Goal: Task Accomplishment & Management: Complete application form

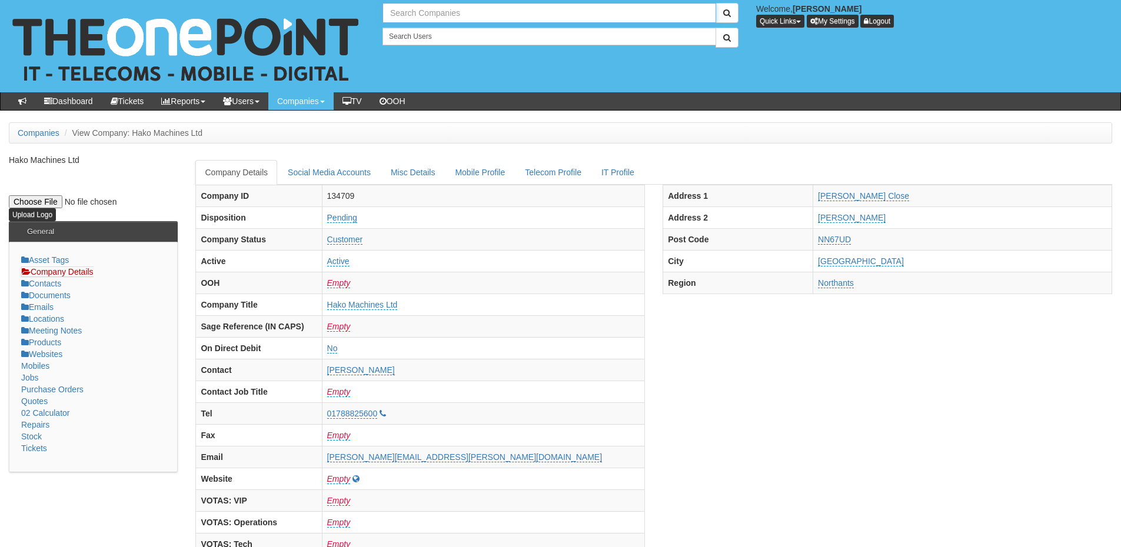
click at [442, 6] on input "text" at bounding box center [549, 13] width 334 height 20
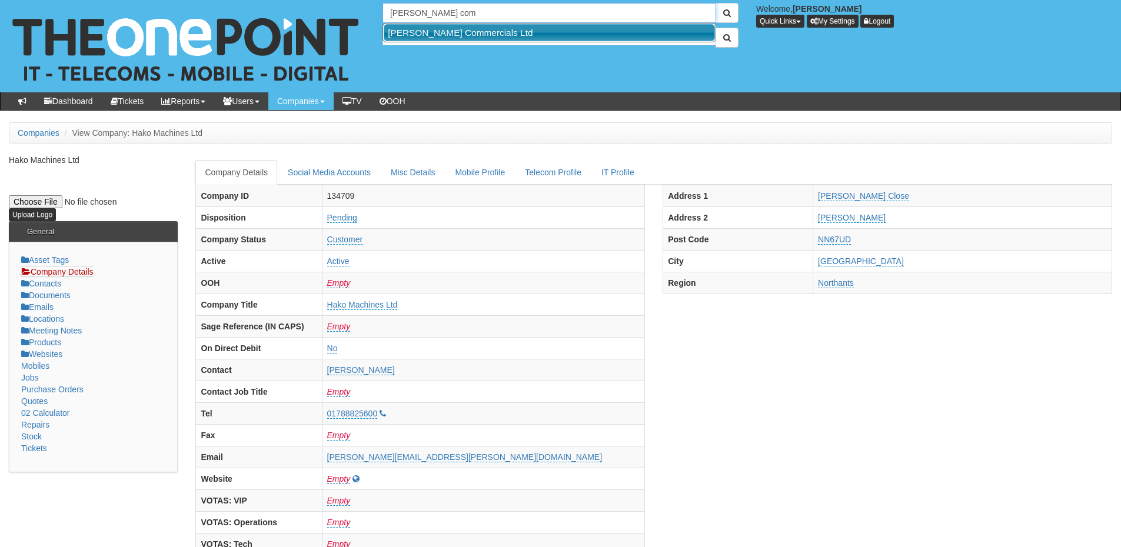
click at [446, 29] on link "Thompson Commercials Ltd" at bounding box center [549, 32] width 331 height 17
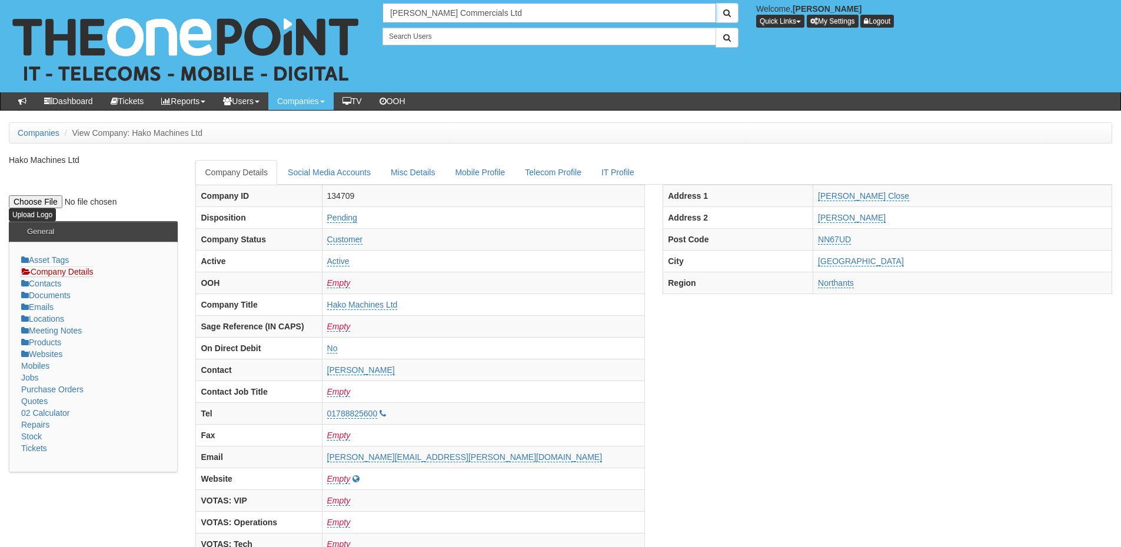
type input "Thompson Commercials Ltd"
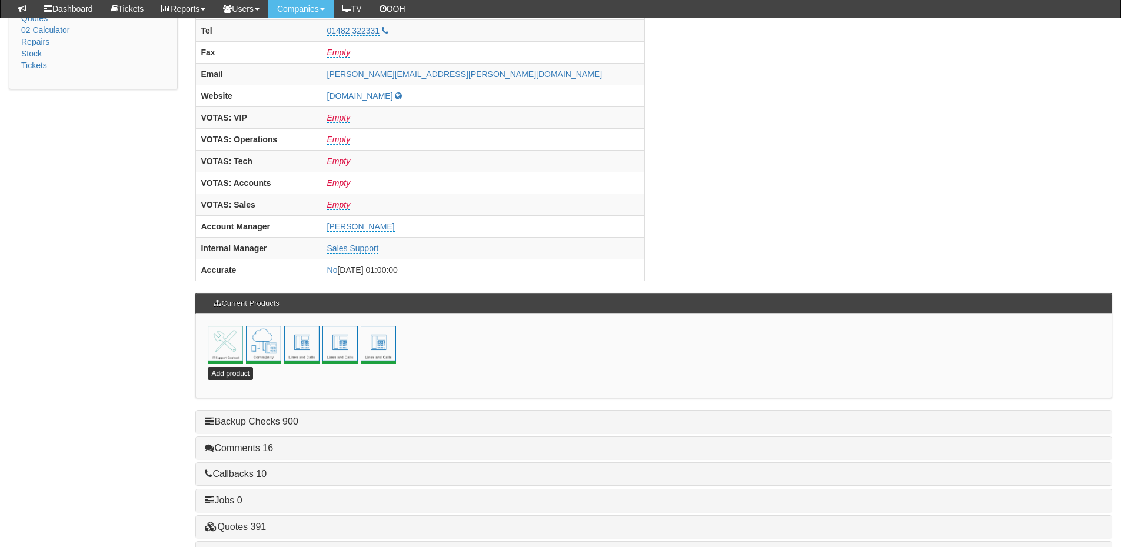
scroll to position [519, 0]
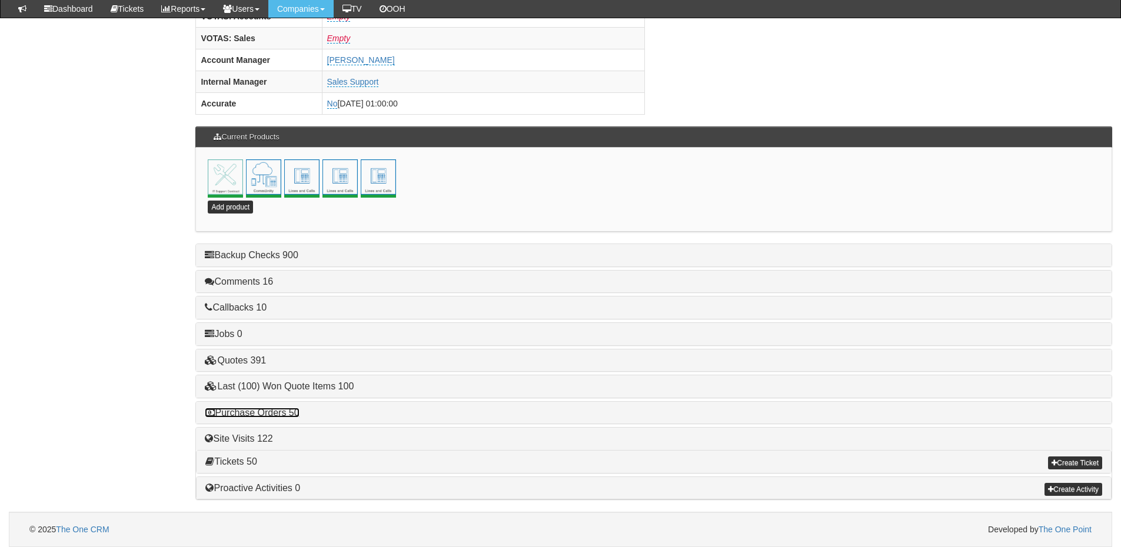
click at [274, 412] on link "Purchase Orders 50" at bounding box center [252, 413] width 94 height 10
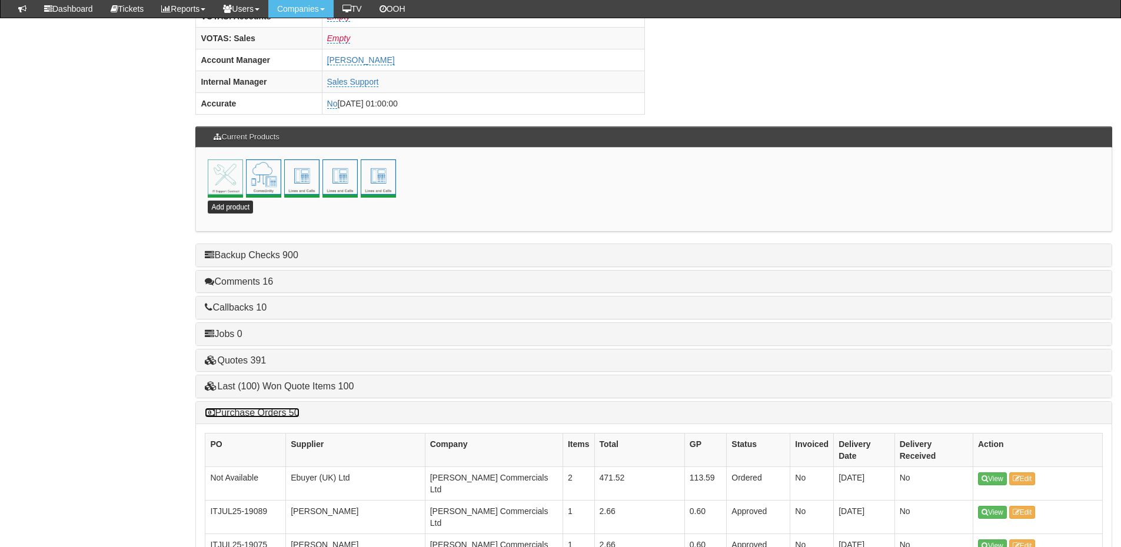
scroll to position [637, 0]
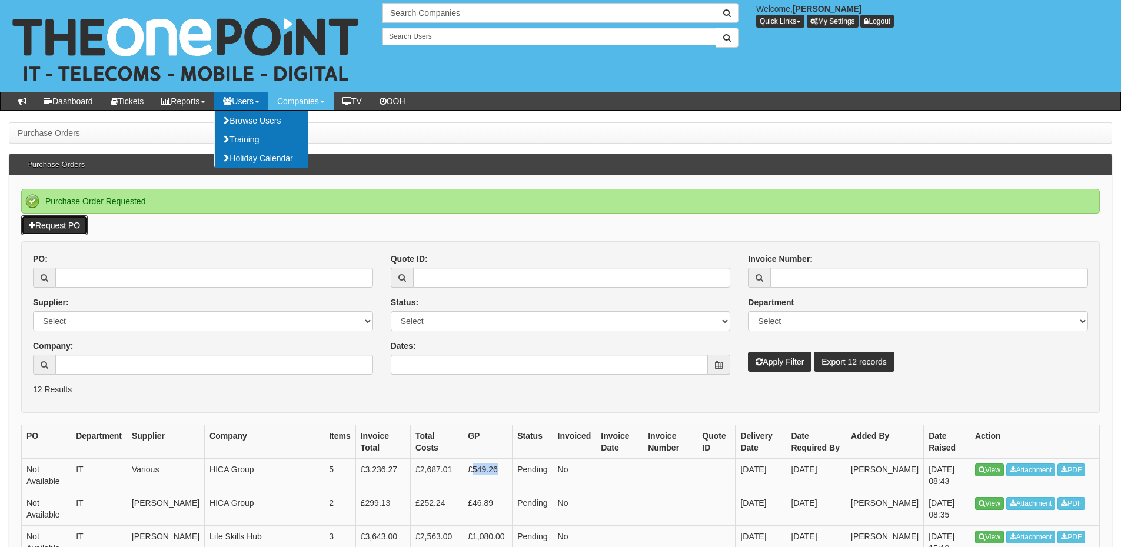
click at [73, 231] on link "Request PO" at bounding box center [54, 225] width 66 height 20
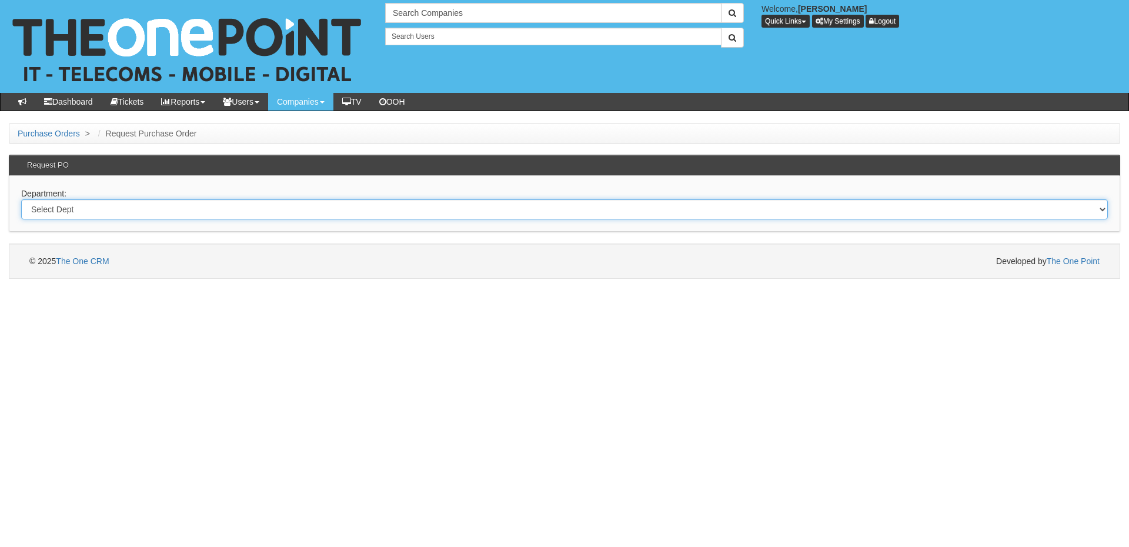
click at [308, 207] on select "Select Dept Digital Internal IT Mobiles Marketing Telecoms" at bounding box center [564, 209] width 1087 height 20
select select "?pipeID=&dept=TEL"
click at [21, 199] on select "Select Dept Digital Internal IT Mobiles Marketing Telecoms" at bounding box center [564, 209] width 1087 height 20
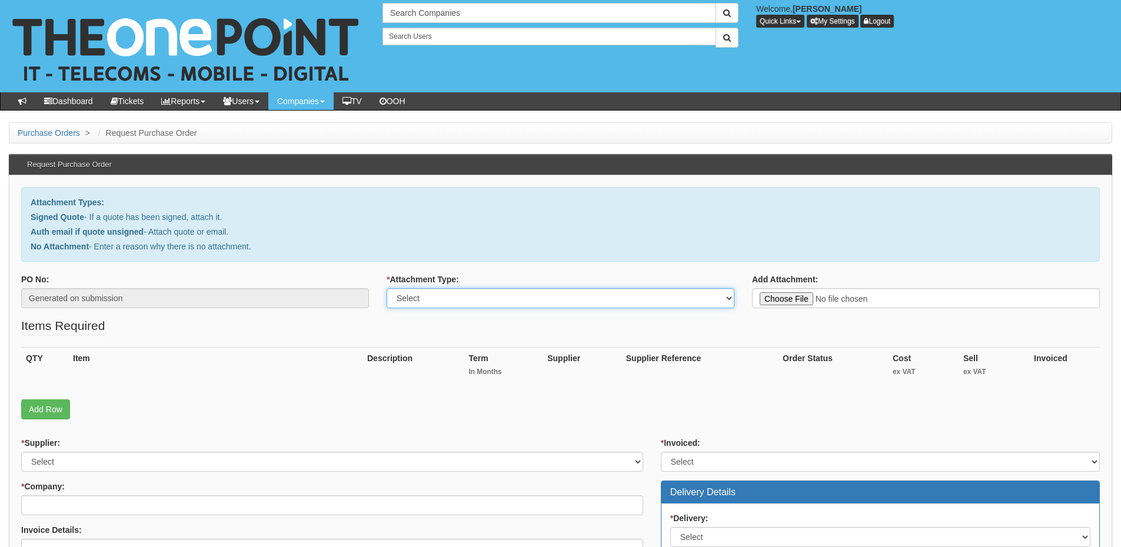
drag, startPoint x: 485, startPoint y: 300, endPoint x: 483, endPoint y: 306, distance: 6.9
click at [485, 300] on select "Select Signed Quote Auth email with quote if unsigned No Attachment" at bounding box center [560, 298] width 348 height 20
select select "Auth email if quote unsigned"
click at [386, 288] on select "Select Signed Quote Auth email with quote if unsigned No Attachment" at bounding box center [560, 298] width 348 height 20
type input "C:\fakepath\RE_ End of life analogue numbers_ (1).msg"
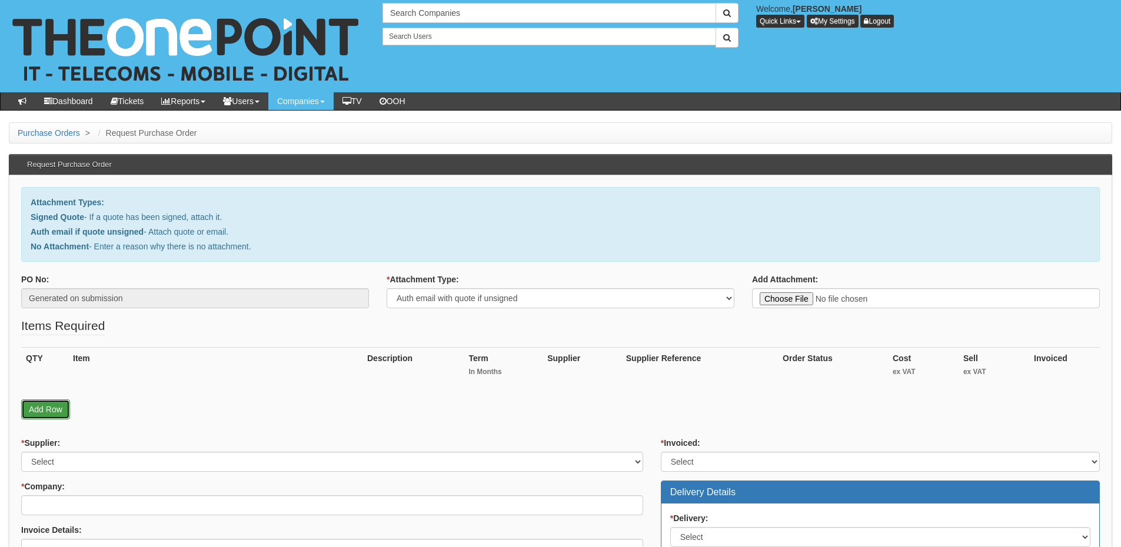
click at [49, 411] on link "Add Row" at bounding box center [45, 409] width 49 height 20
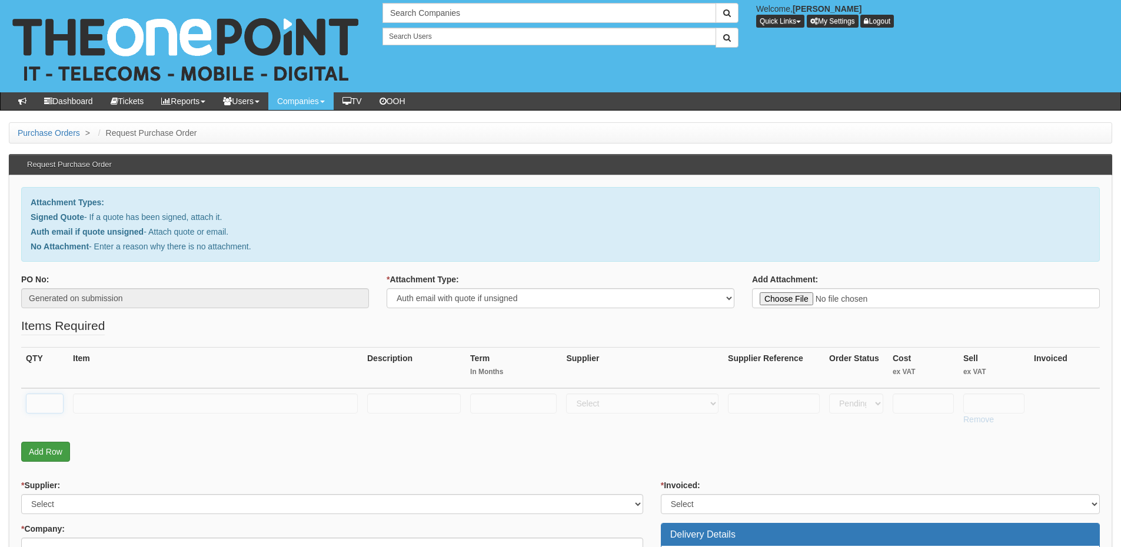
click at [48, 412] on input "text" at bounding box center [45, 404] width 38 height 20
type input "1"
click at [88, 409] on input "text" at bounding box center [215, 404] width 285 height 20
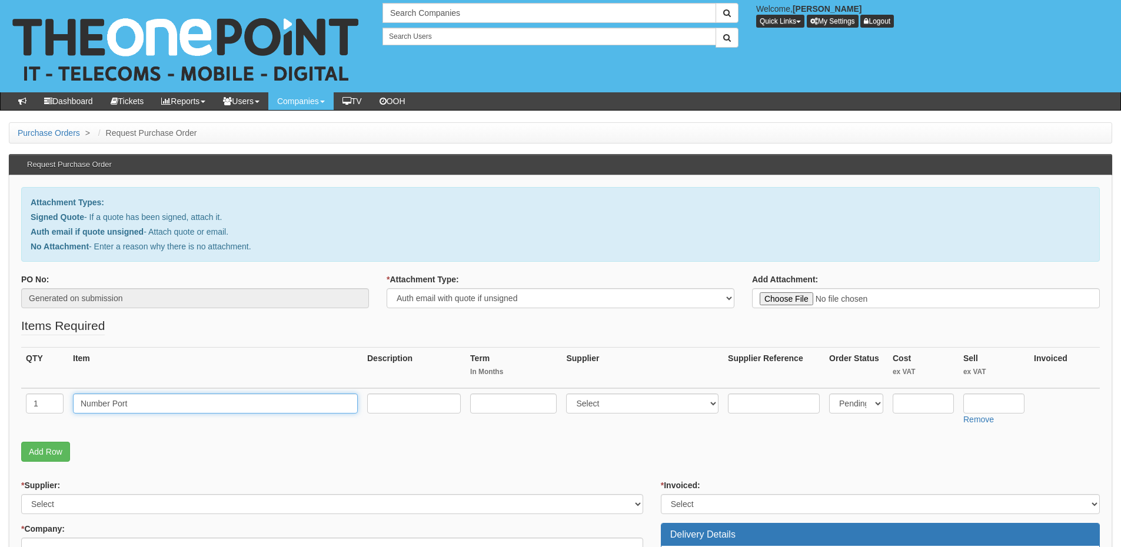
type input "Number Port"
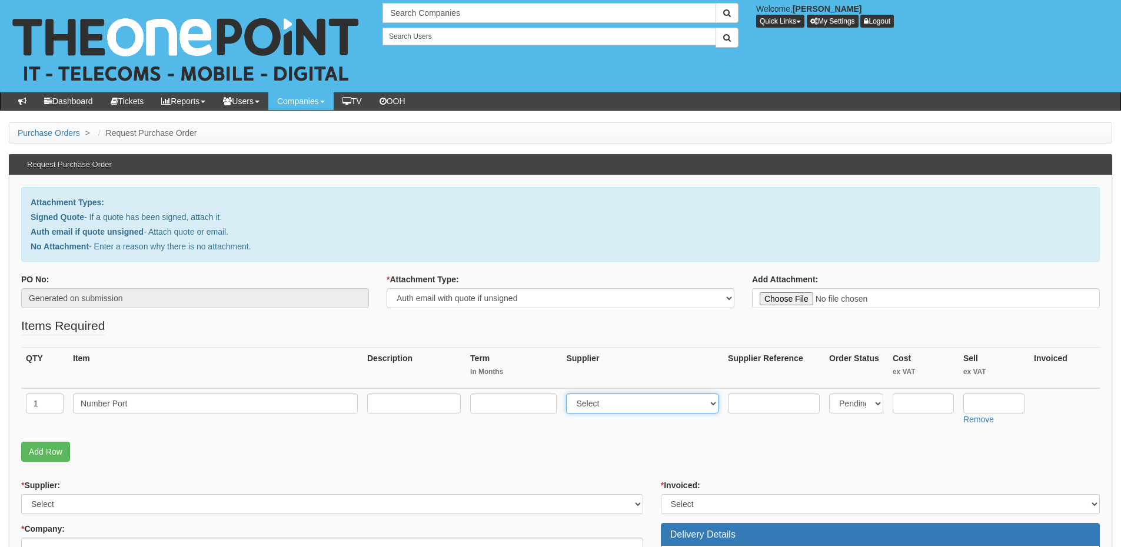
click at [605, 405] on select "Select 123 REG.co.uk 1Password 3 4Gon AA Jones Electric Ltd Abzorb Access Group…" at bounding box center [642, 404] width 152 height 20
select select "72"
click at [569, 394] on select "Select 123 REG.co.uk 1Password 3 4Gon AA Jones Electric Ltd Abzorb Access Group…" at bounding box center [642, 404] width 152 height 20
click at [923, 408] on input "text" at bounding box center [922, 404] width 61 height 20
type input "10"
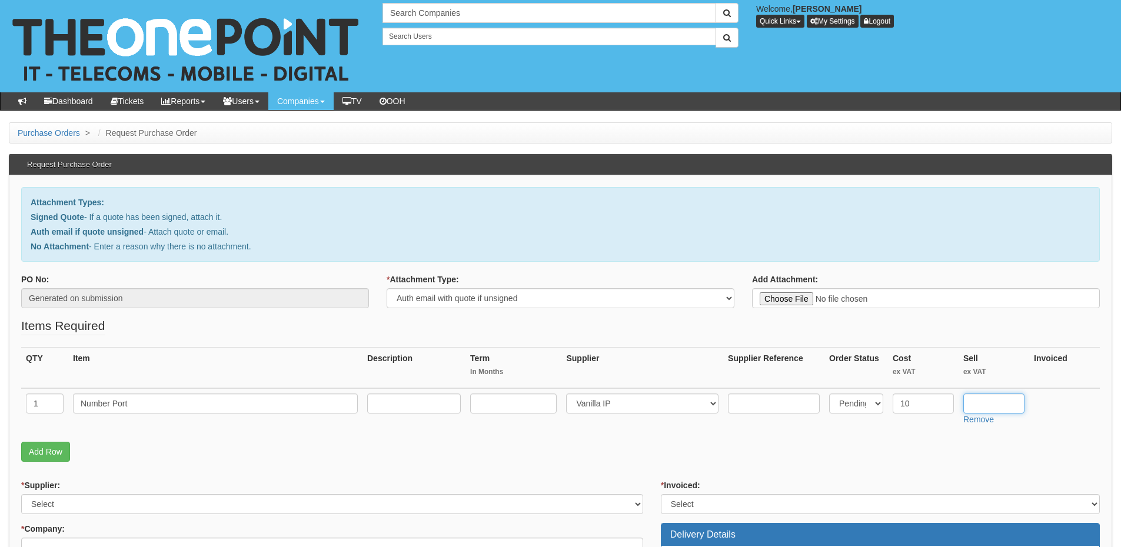
click at [989, 398] on input "text" at bounding box center [993, 404] width 61 height 20
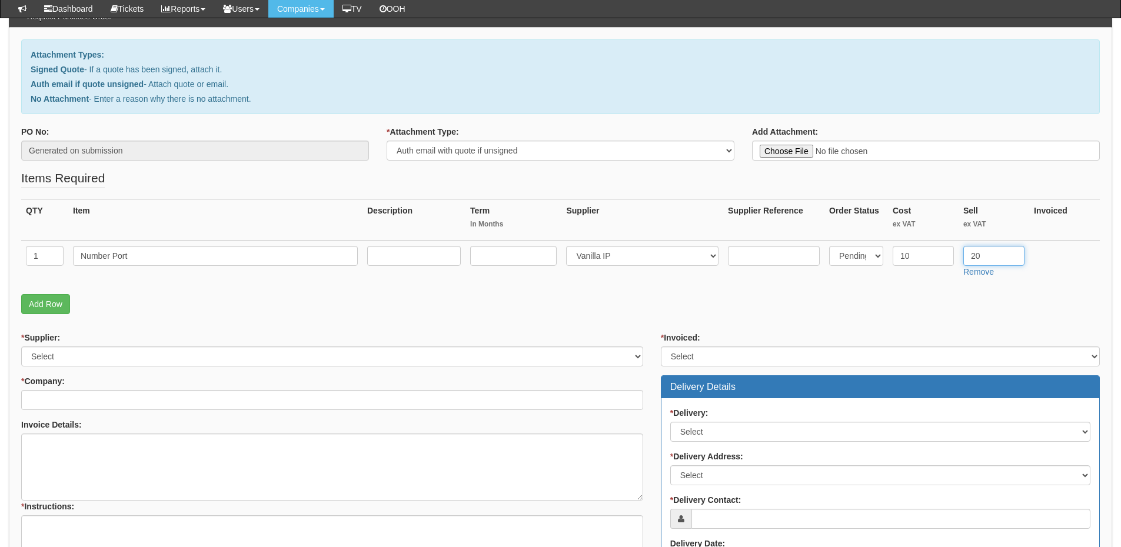
type input "20"
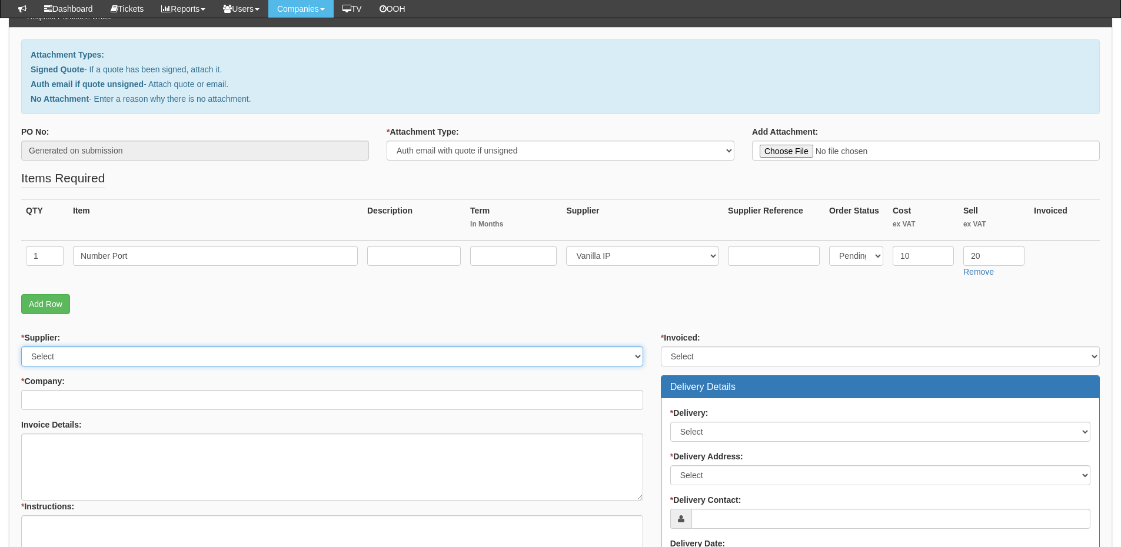
click at [84, 351] on select "Select 123 REG.co.uk 1Password 3 4Gon AA Jones Electric Ltd Abzorb Access Group…" at bounding box center [332, 356] width 622 height 20
select select "72"
click at [21, 346] on select "Select 123 REG.co.uk 1Password 3 4Gon AA Jones Electric Ltd Abzorb Access Group…" at bounding box center [332, 356] width 622 height 20
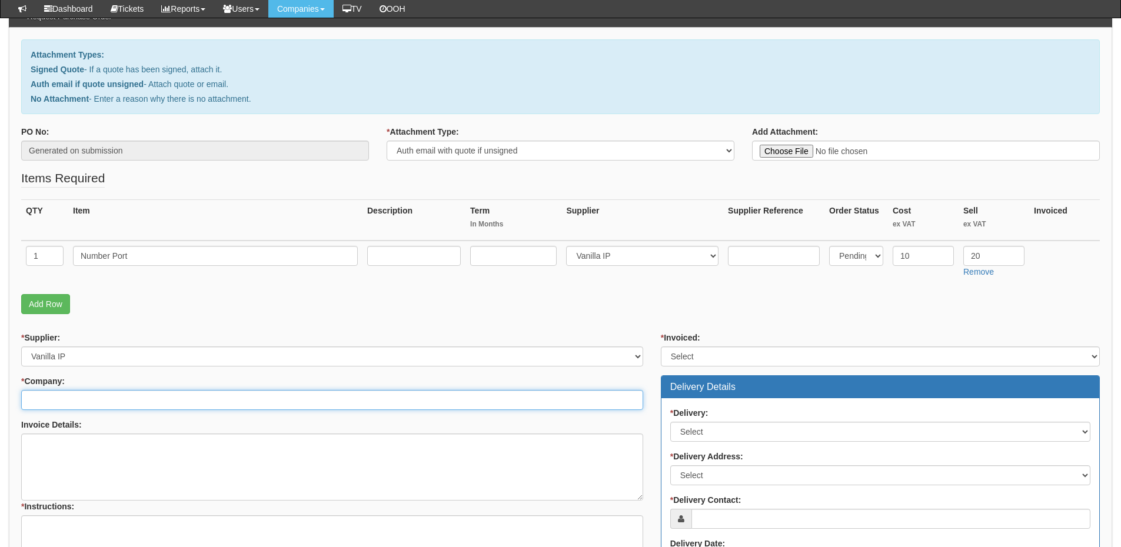
click at [64, 404] on input "* Company:" at bounding box center [332, 400] width 622 height 20
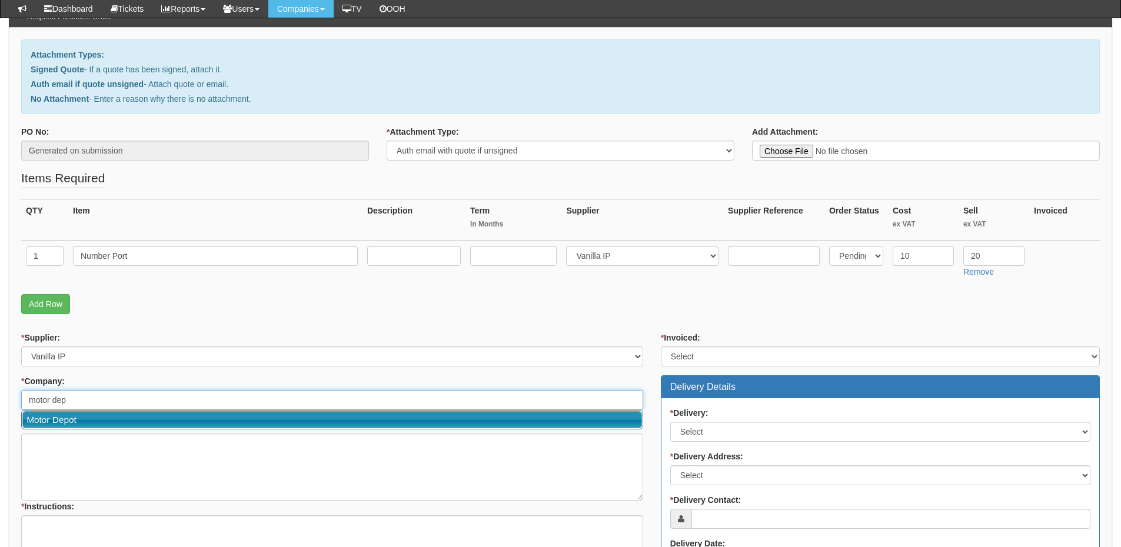
click at [69, 422] on link "Motor Depot" at bounding box center [331, 419] width 619 height 17
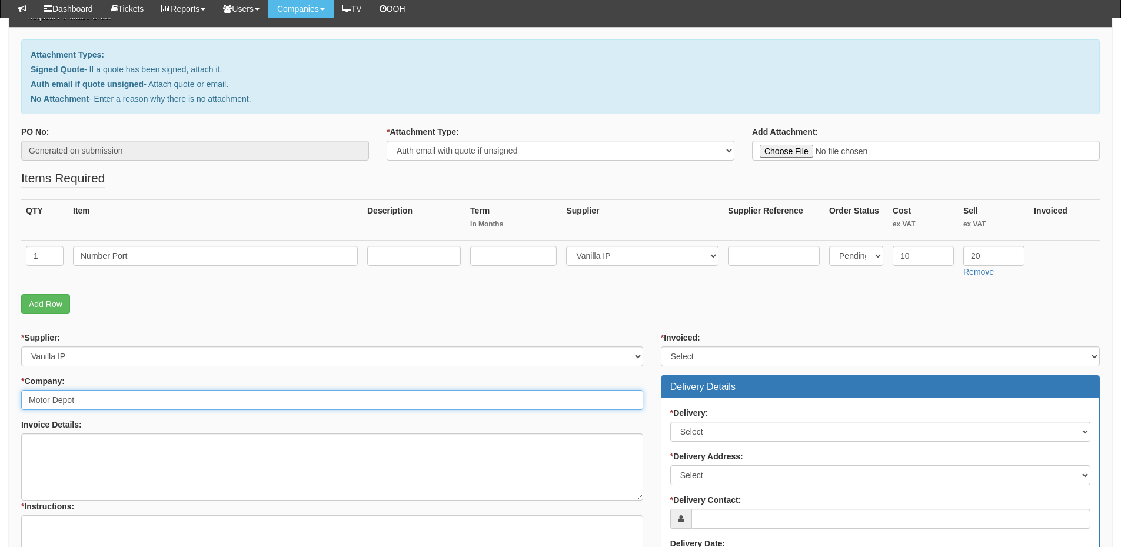
type input "Motor Depot"
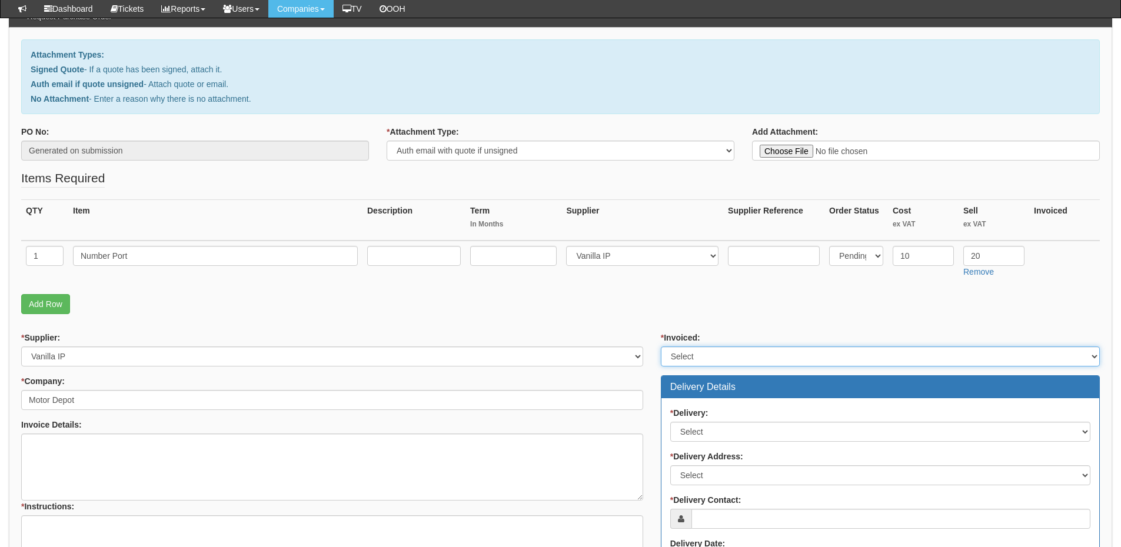
click at [687, 348] on select "Select Yes No N/A STB (part of order)" at bounding box center [880, 356] width 439 height 20
select select "2"
click at [661, 346] on select "Select Yes No N/A STB (part of order)" at bounding box center [880, 356] width 439 height 20
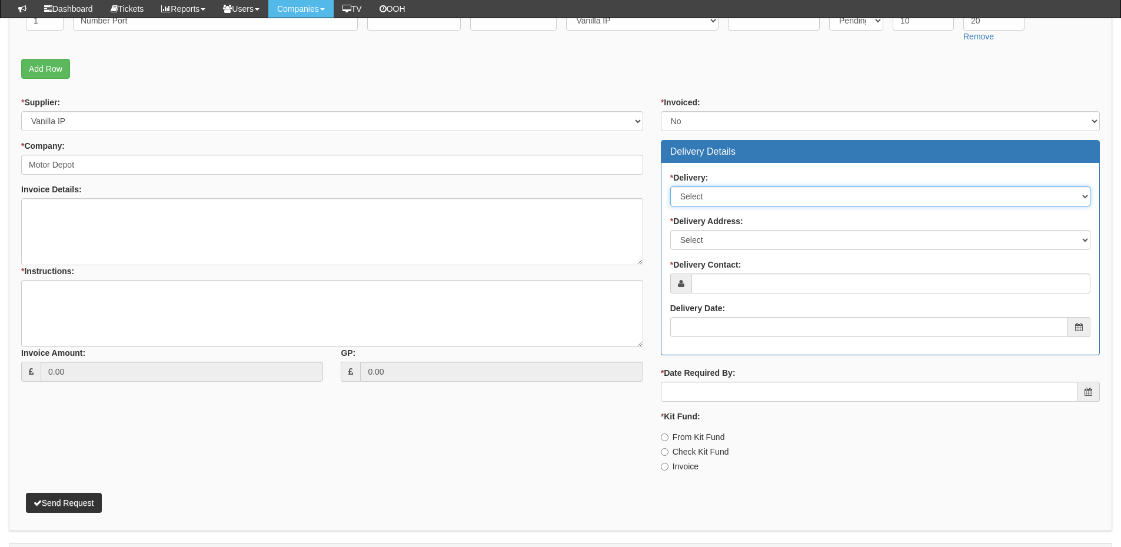
click at [731, 191] on select "Select No Not Applicable Yes" at bounding box center [880, 196] width 420 height 20
select select "3"
click at [670, 186] on select "Select No Not Applicable Yes" at bounding box center [880, 196] width 420 height 20
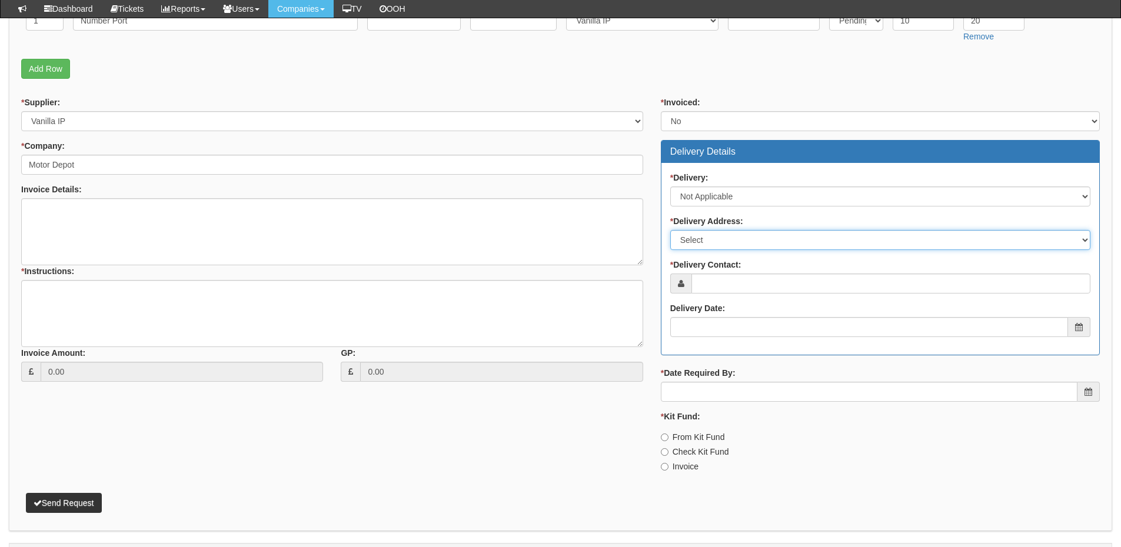
drag, startPoint x: 712, startPoint y: 239, endPoint x: 712, endPoint y: 248, distance: 9.4
click at [712, 239] on select "Select Not Applicable Main Address - HU13 9PG Other" at bounding box center [880, 240] width 420 height 20
select select "N/A"
click at [670, 230] on select "Select Not Applicable Main Address - HU13 9PG Other" at bounding box center [880, 240] width 420 height 20
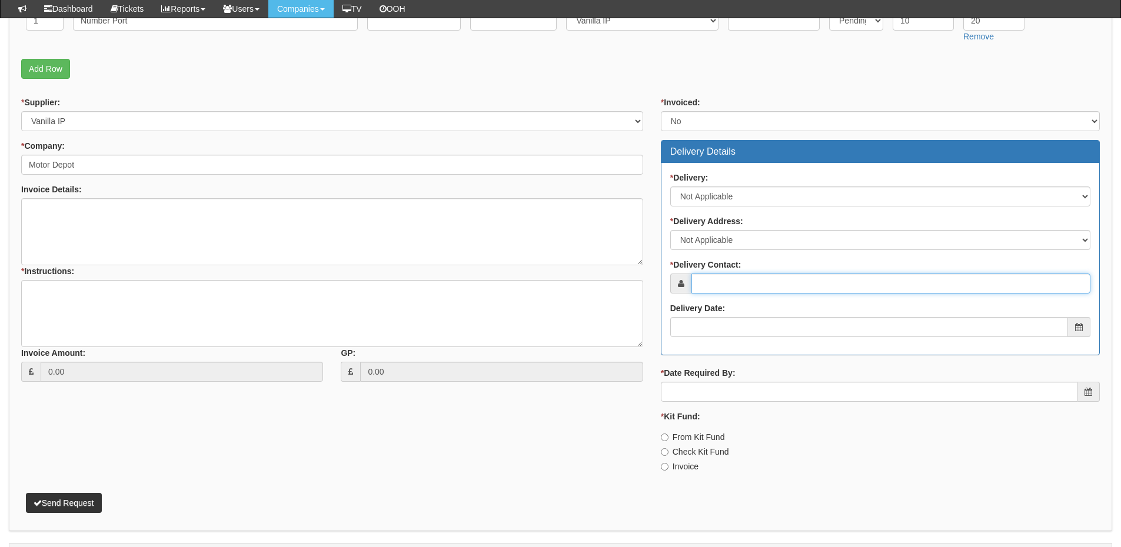
click at [709, 286] on input "* Delivery Contact:" at bounding box center [890, 284] width 399 height 20
type input "Neil Morgan"
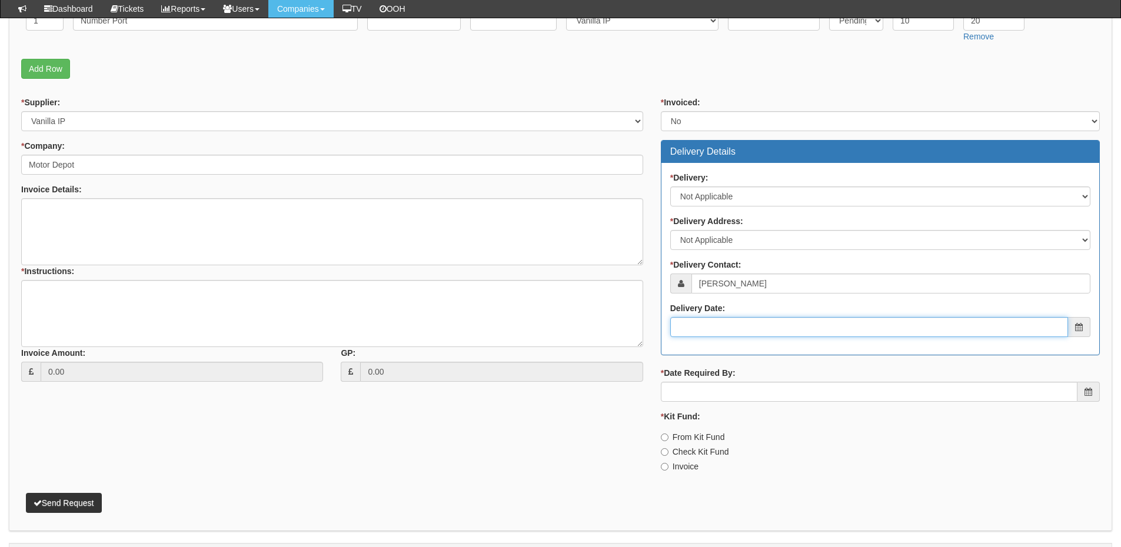
click at [712, 323] on input "Delivery Date:" at bounding box center [869, 327] width 398 height 20
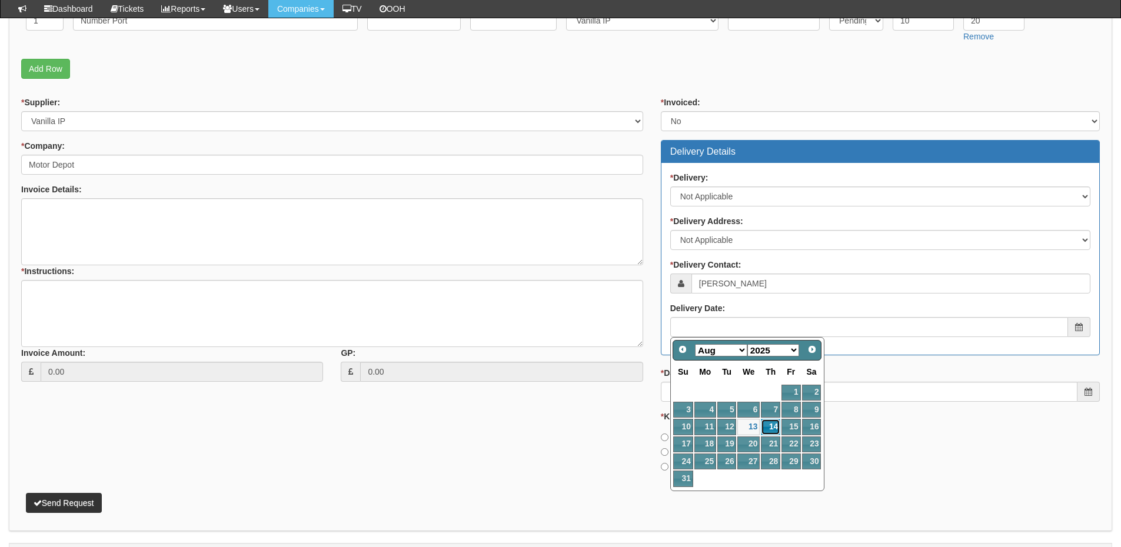
click at [771, 422] on link "14" at bounding box center [770, 427] width 19 height 16
type input "[DATE]"
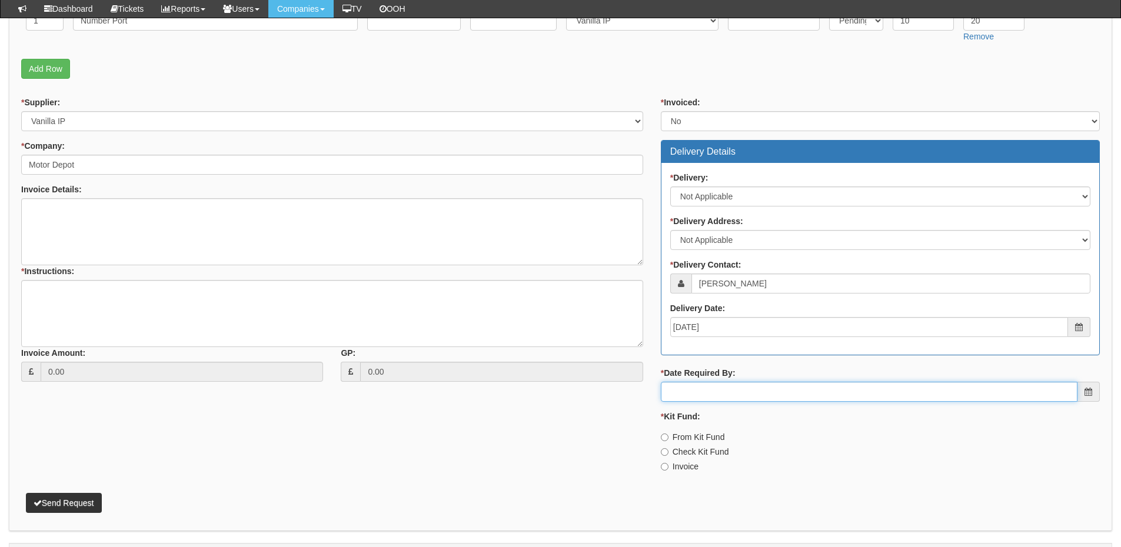
click at [748, 387] on input "* Date Required By:" at bounding box center [869, 392] width 416 height 20
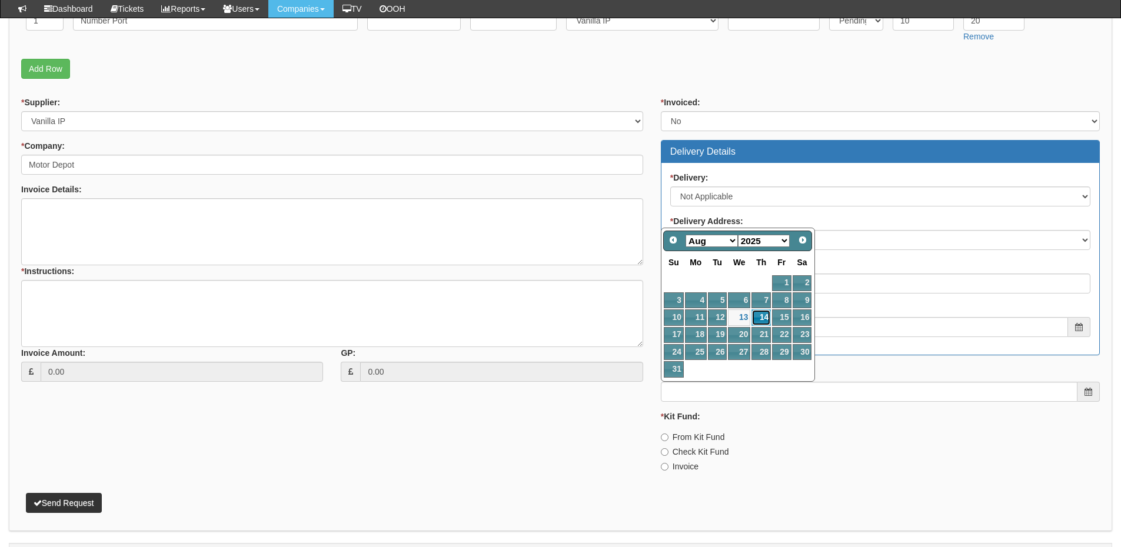
click at [759, 317] on link "14" at bounding box center [760, 317] width 19 height 16
type input "[DATE]"
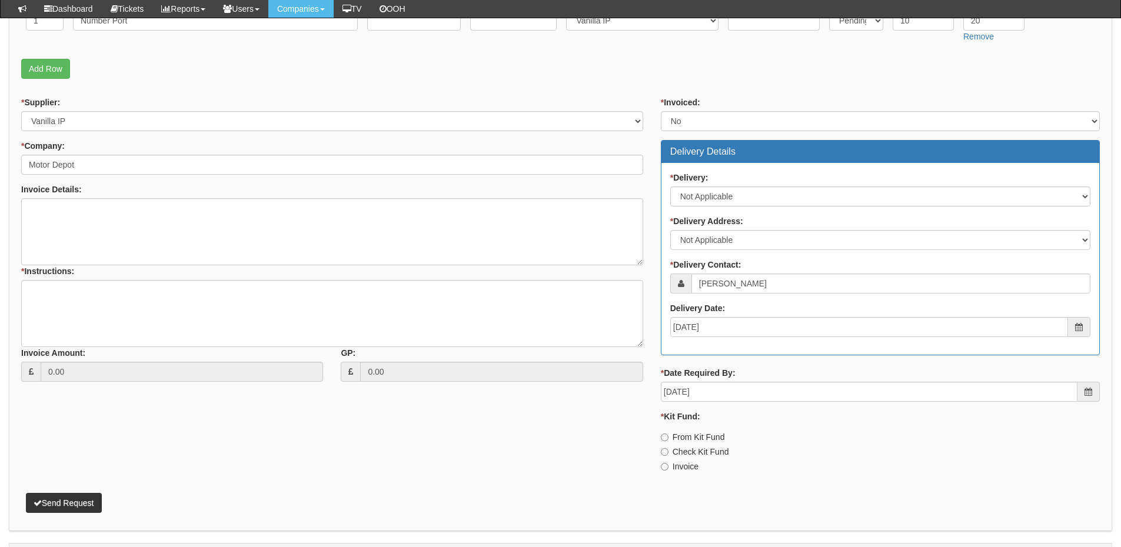
drag, startPoint x: 691, startPoint y: 466, endPoint x: 634, endPoint y: 446, distance: 60.7
click at [691, 466] on label "Invoice" at bounding box center [680, 467] width 38 height 12
click at [668, 441] on input "Invoice" at bounding box center [665, 438] width 8 height 8
radio input "true"
click at [117, 307] on textarea "* Instructions:" at bounding box center [332, 313] width 622 height 67
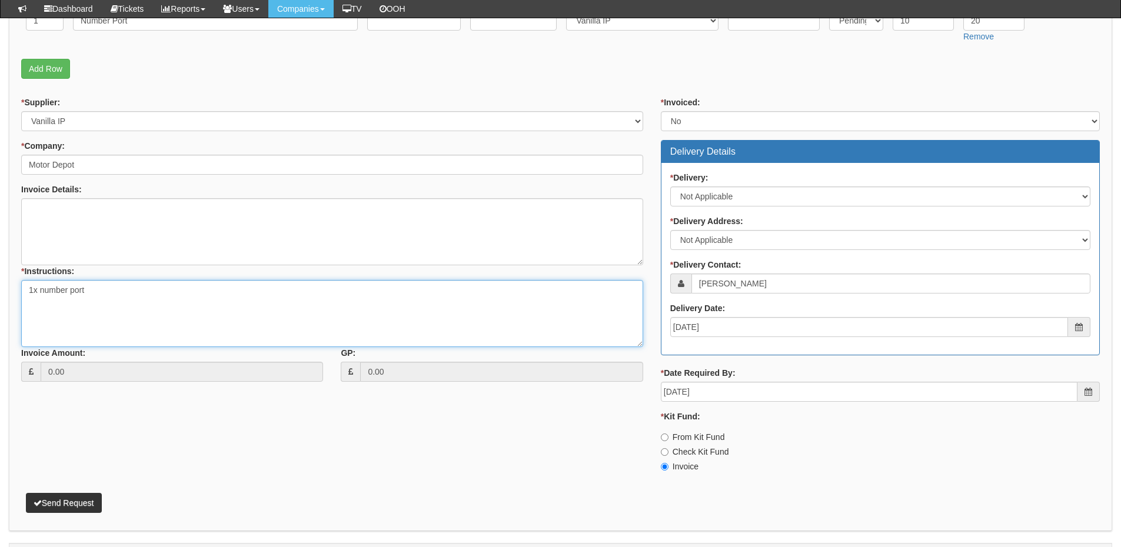
type textarea "1x number port"
click at [91, 509] on button "Send Request" at bounding box center [64, 503] width 76 height 20
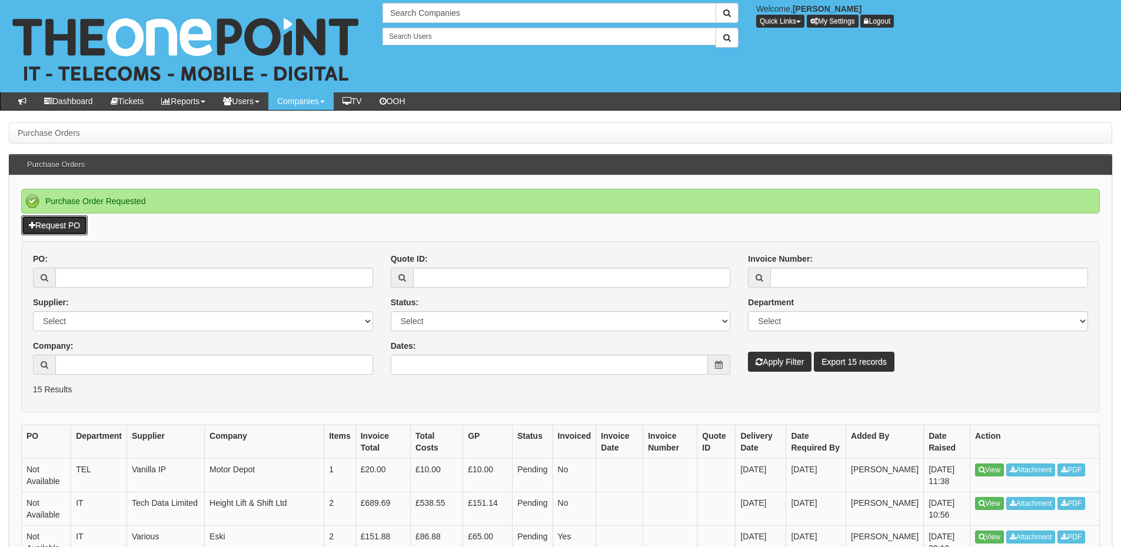
click at [68, 229] on link "Request PO" at bounding box center [54, 225] width 66 height 20
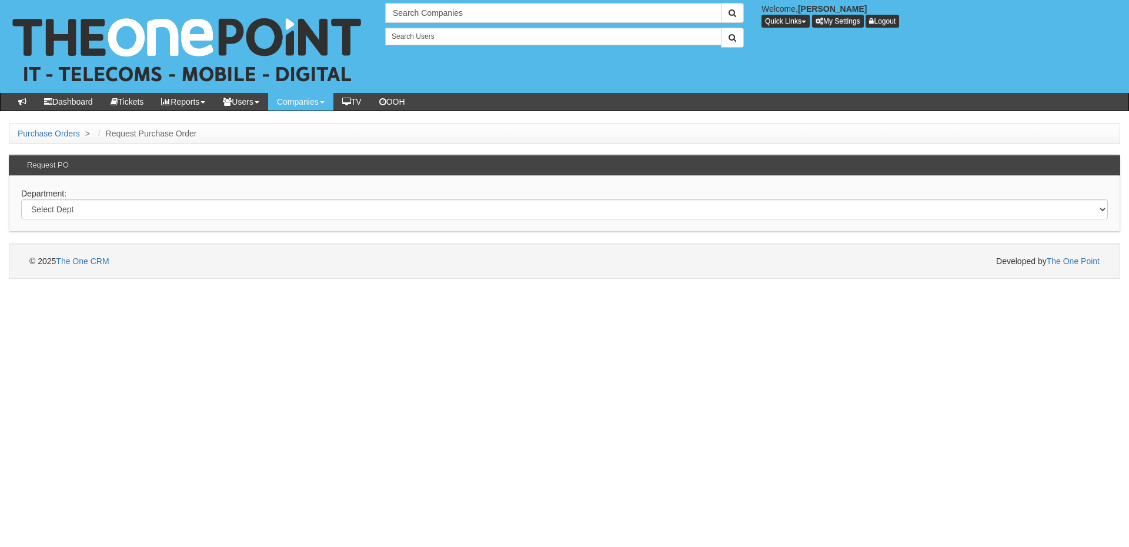
click at [180, 198] on div "Department: Select Dept Digital Internal IT Mobiles Marketing Telecoms" at bounding box center [565, 204] width 1112 height 56
click at [174, 216] on select "Select Dept Digital Internal IT Mobiles Marketing Telecoms" at bounding box center [564, 209] width 1087 height 20
select select "?pipeID=&dept=IT"
click at [21, 199] on select "Select Dept Digital Internal IT Mobiles Marketing Telecoms" at bounding box center [564, 209] width 1087 height 20
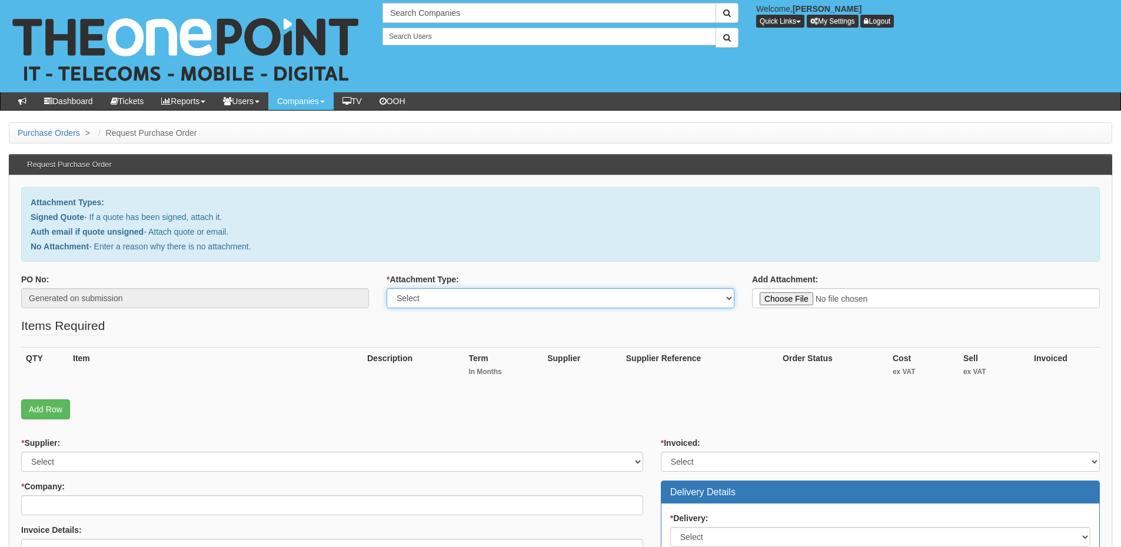
click at [419, 298] on select "Select Signed Quote Auth email with quote if unsigned No Attachment" at bounding box center [560, 298] width 348 height 20
select select "Signed Quote"
click at [386, 288] on select "Select Signed Quote Auth email with quote if unsigned No Attachment" at bounding box center [560, 298] width 348 height 20
type input "C:\fakepath\St Georges Crypt - 76 Con Road (1).pdf"
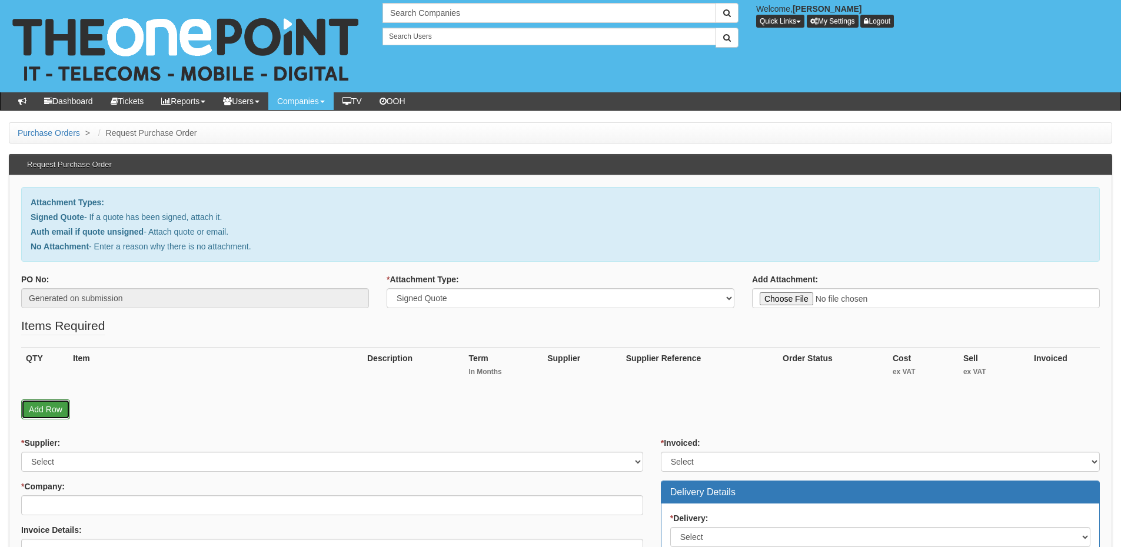
click at [49, 408] on link "Add Row" at bounding box center [45, 409] width 49 height 20
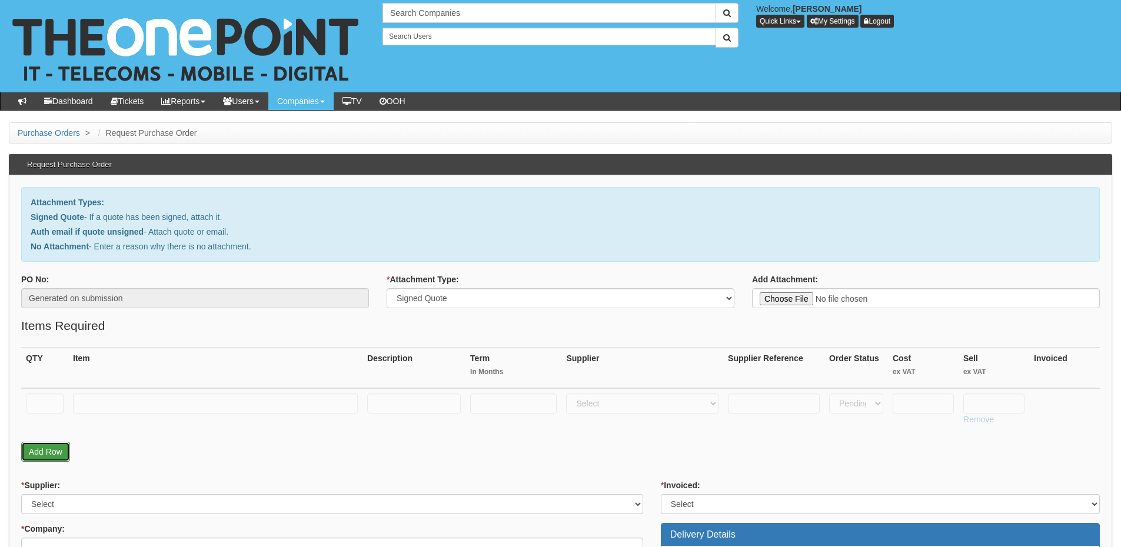
click at [58, 442] on link "Add Row" at bounding box center [45, 452] width 49 height 20
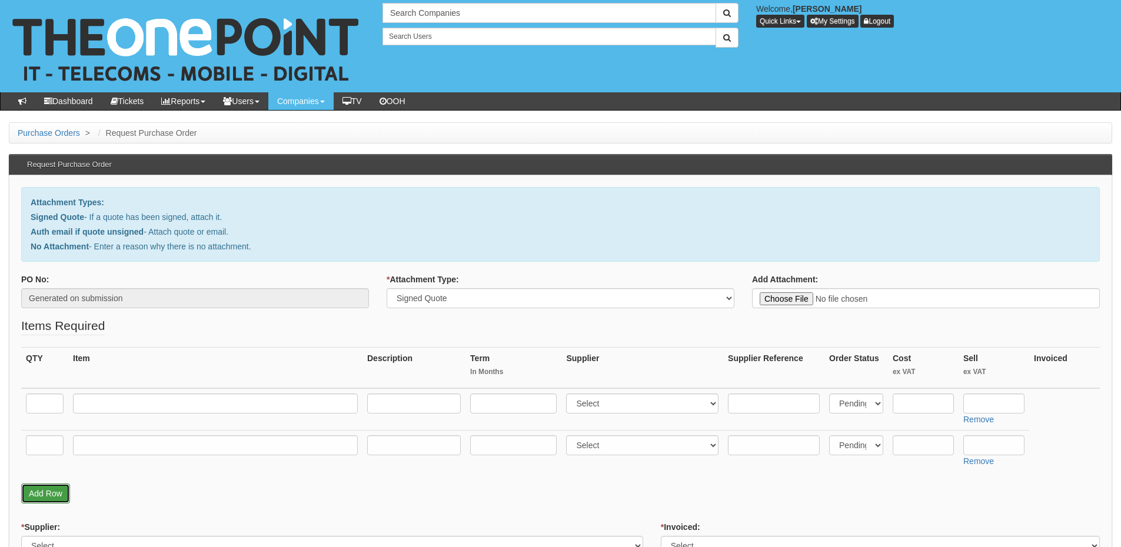
click at [54, 494] on link "Add Row" at bounding box center [45, 494] width 49 height 20
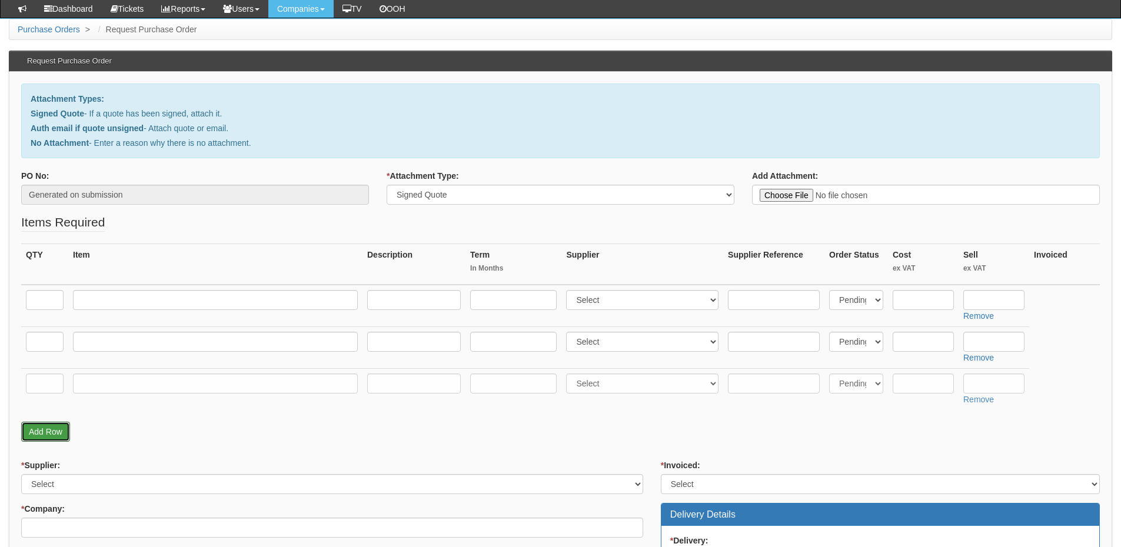
scroll to position [176, 0]
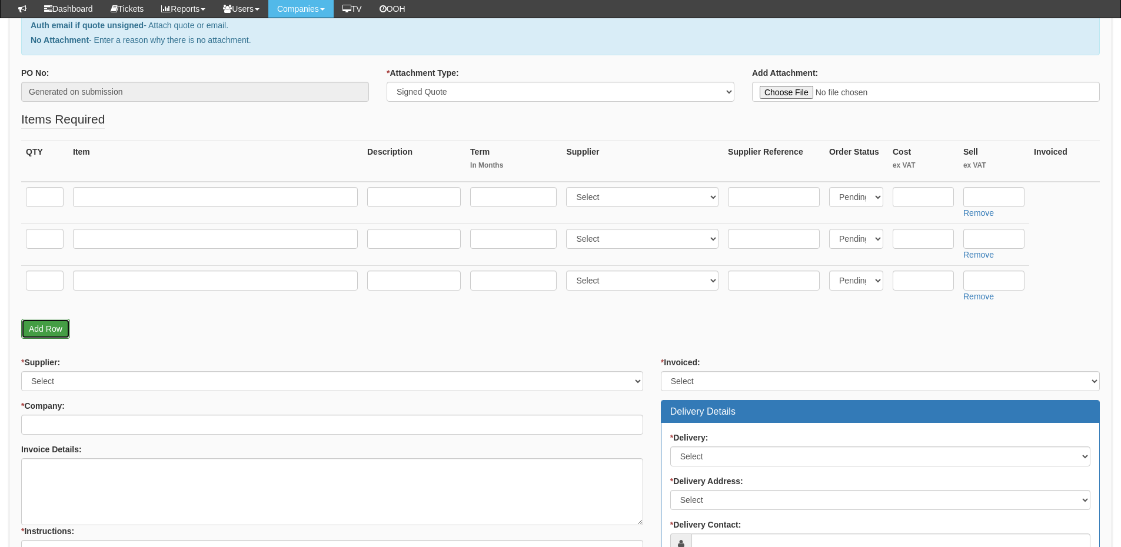
click at [52, 323] on link "Add Row" at bounding box center [45, 329] width 49 height 20
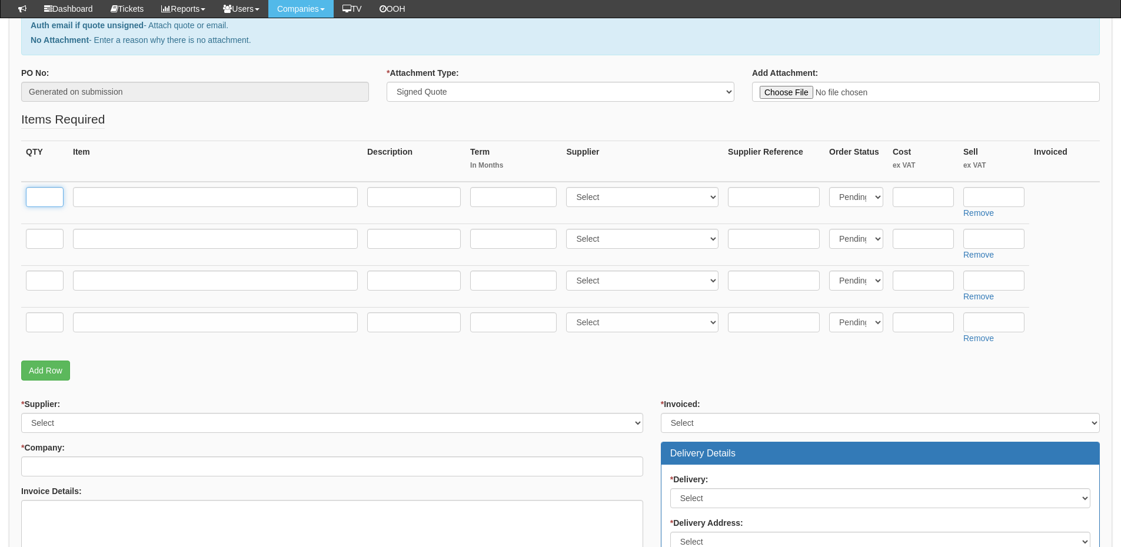
click at [42, 195] on input "text" at bounding box center [45, 197] width 38 height 20
type input "1"
click at [108, 199] on input "text" at bounding box center [215, 197] width 285 height 20
paste input "Prism Fixed Vented Shelf"
type input "Prism Fixed Vented Shelf"
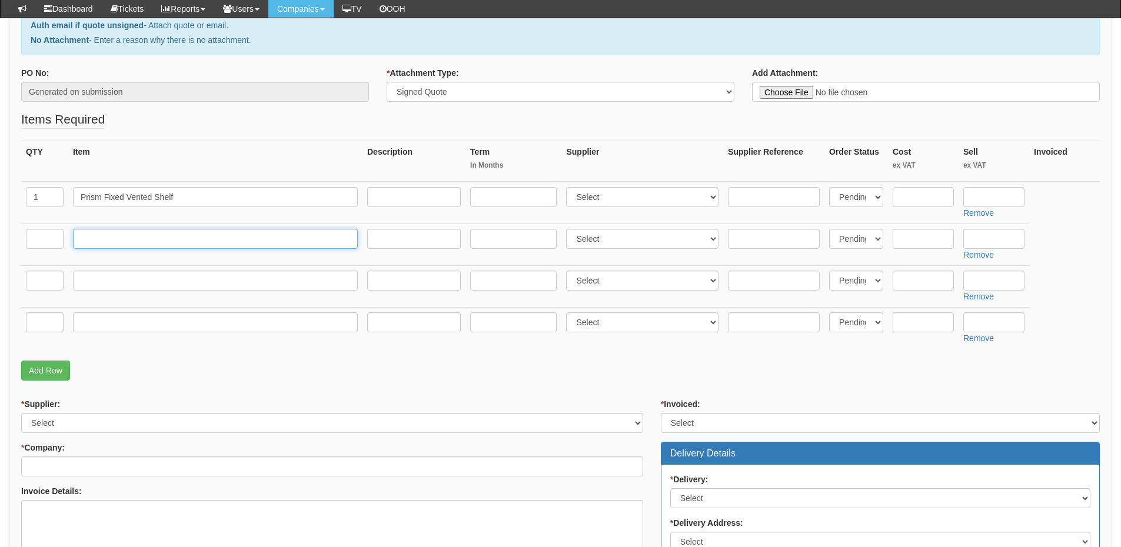
drag, startPoint x: 152, startPoint y: 241, endPoint x: 124, endPoint y: 239, distance: 28.3
click at [152, 241] on input "text" at bounding box center [215, 239] width 285 height 20
paste input "Flat Pack Wall Mounted Cab x 19 inch Rack Small Black"
type input "Flat Pack Wall Mounted Cab x 19 inch Rack Small Black"
click at [42, 239] on input "text" at bounding box center [45, 239] width 38 height 20
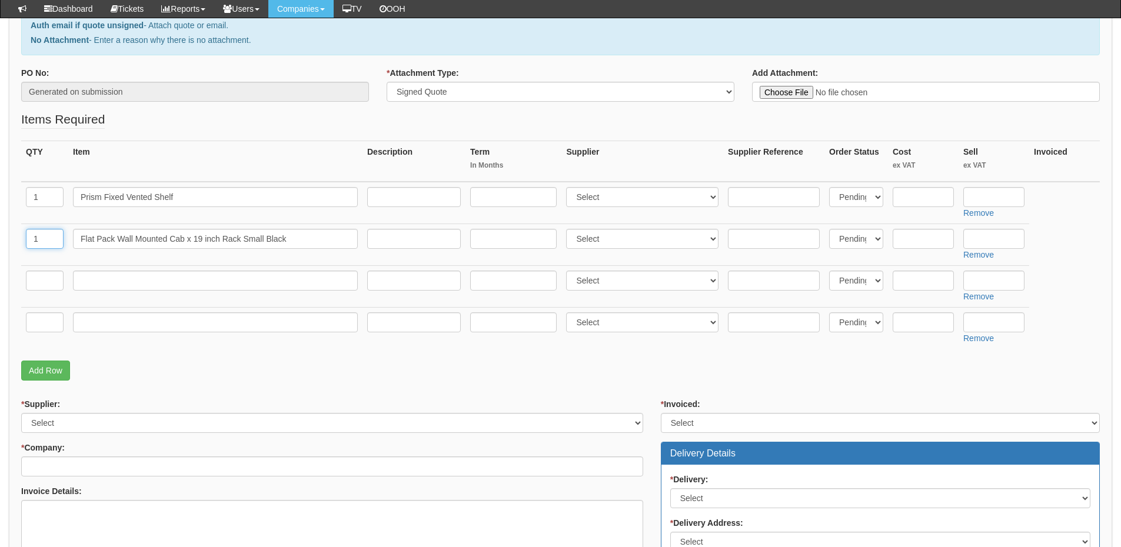
type input "1"
drag, startPoint x: 145, startPoint y: 296, endPoint x: 147, endPoint y: 287, distance: 9.7
click at [145, 296] on td at bounding box center [215, 286] width 294 height 42
click at [147, 287] on input "text" at bounding box center [215, 281] width 285 height 20
paste input "Black Cab Management Brush Panel"
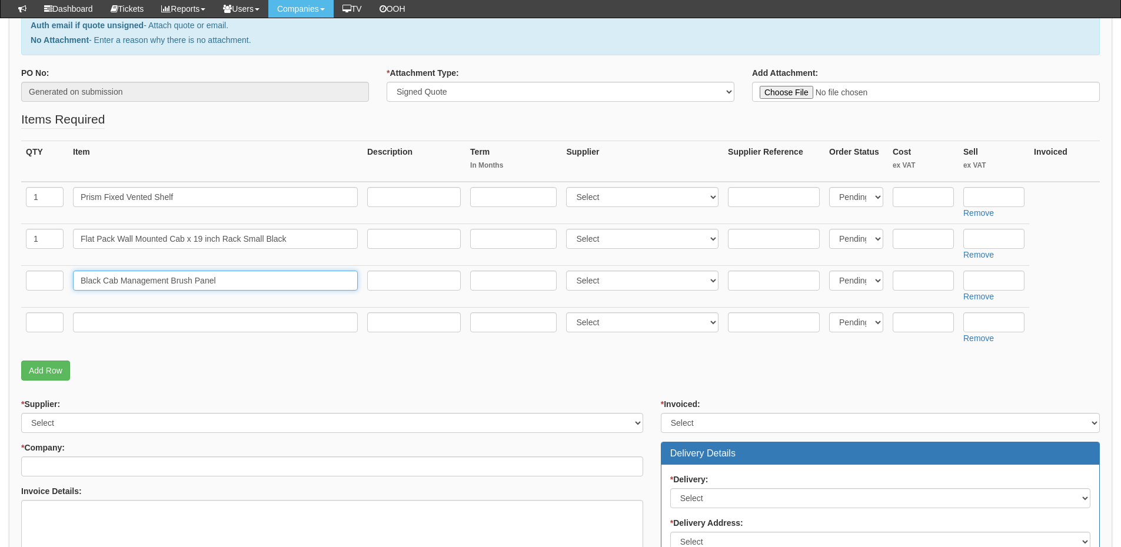
type input "Black Cab Management Brush Panel"
click at [47, 284] on input "text" at bounding box center [45, 281] width 38 height 20
type input "1"
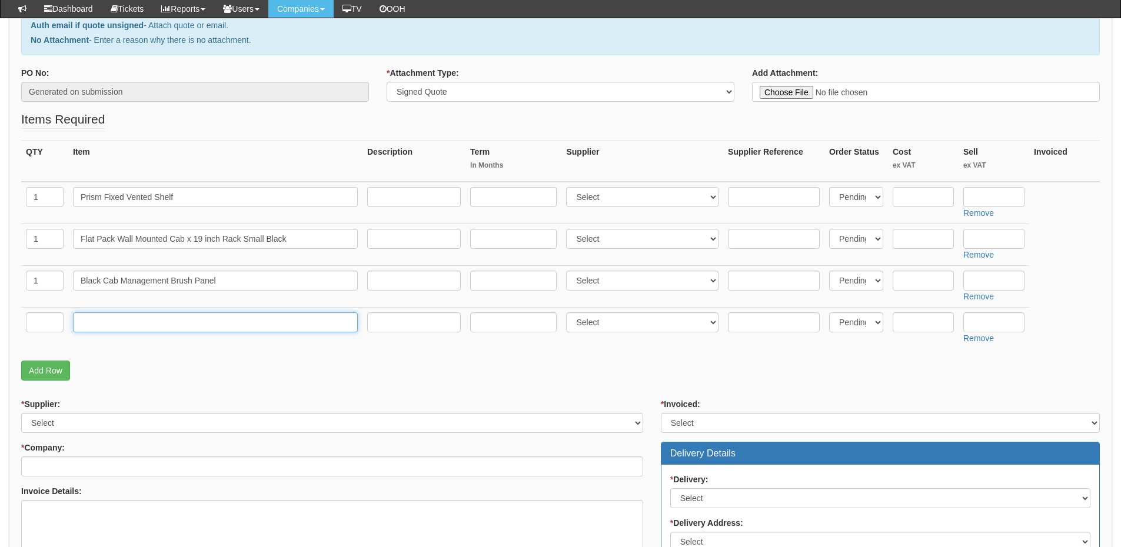
click at [152, 329] on input "text" at bounding box center [215, 322] width 285 height 20
paste input "Blanking Plate Solid"
type input "Blanking Plate Solid"
click at [54, 325] on input "text" at bounding box center [45, 322] width 38 height 20
type input "1"
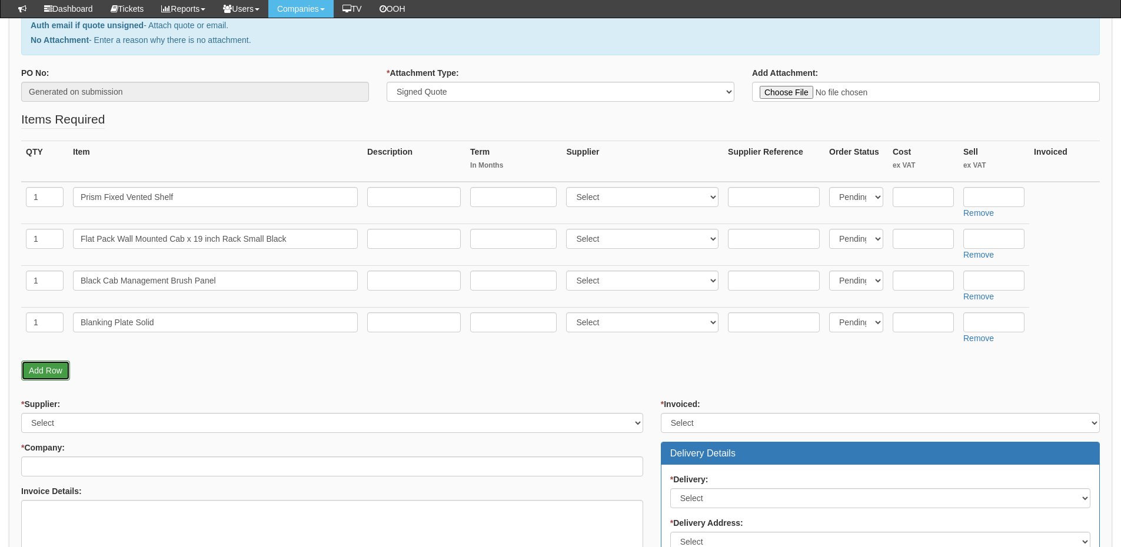
click at [47, 375] on link "Add Row" at bounding box center [45, 371] width 49 height 20
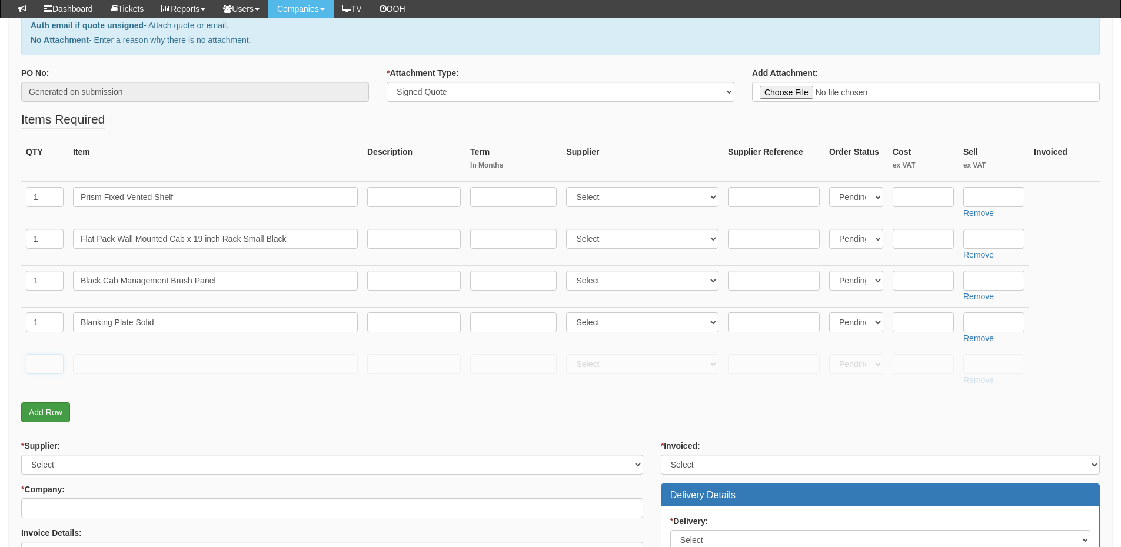
click at [47, 369] on input "text" at bounding box center [45, 364] width 38 height 20
type input "1"
click at [108, 358] on input "text" at bounding box center [215, 364] width 285 height 20
click at [165, 362] on input "text" at bounding box center [215, 364] width 285 height 20
paste input "PoE 8 port Lite"
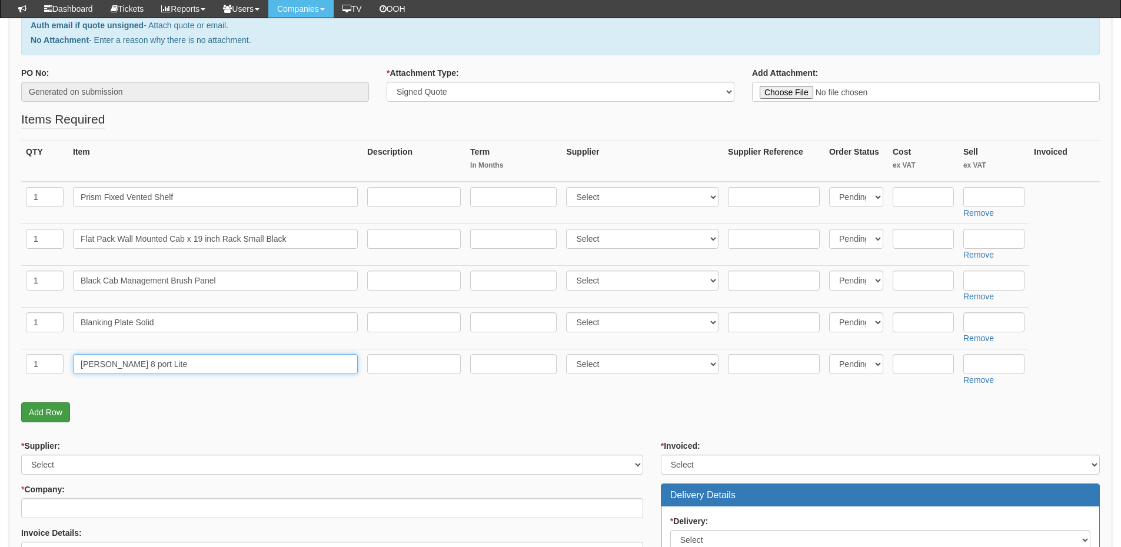
type input "PoE 8 port Lite"
click at [51, 412] on link "Add Row" at bounding box center [45, 412] width 49 height 20
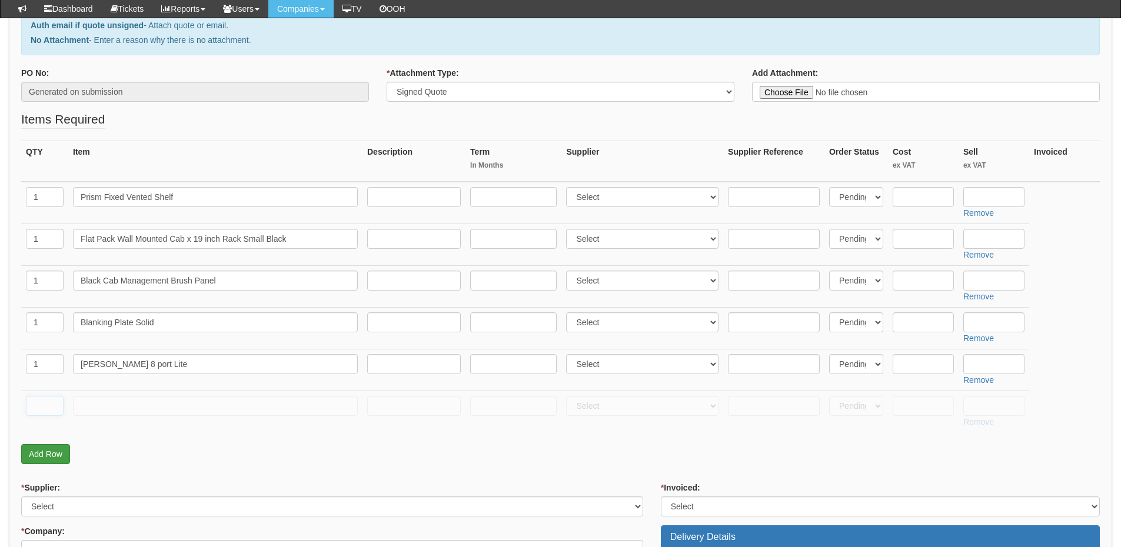
click at [51, 412] on input "text" at bounding box center [45, 406] width 38 height 20
type input "1"
click at [102, 411] on input "text" at bounding box center [215, 406] width 285 height 20
type input "Delivery"
click at [985, 408] on input "text" at bounding box center [993, 406] width 61 height 20
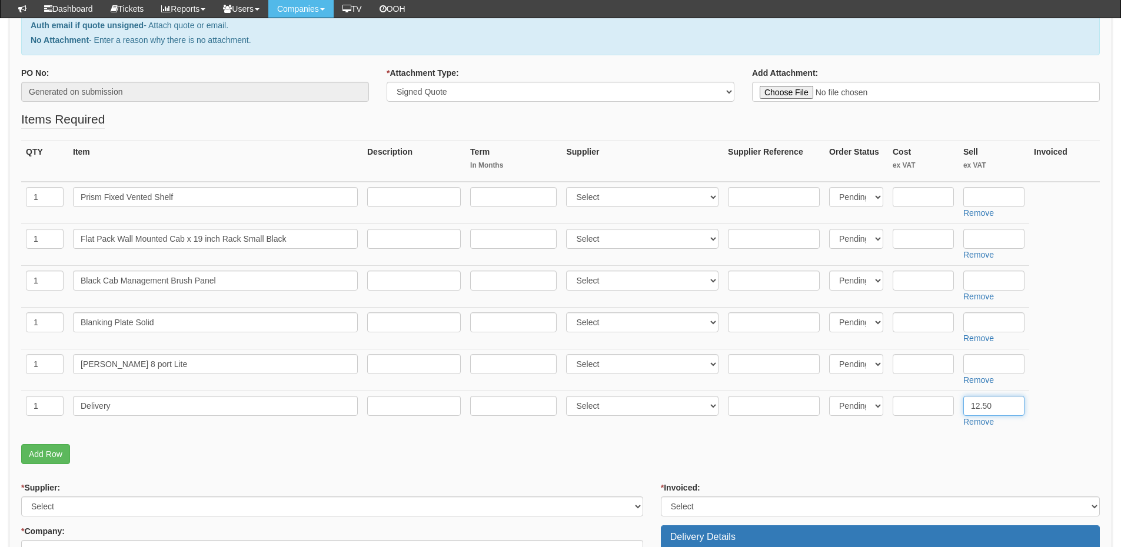
type input "12.50"
click at [994, 366] on input "text" at bounding box center [993, 364] width 61 height 20
type input "90.95"
click at [984, 312] on td "Remove" at bounding box center [993, 328] width 71 height 42
click at [985, 316] on input "text" at bounding box center [993, 322] width 61 height 20
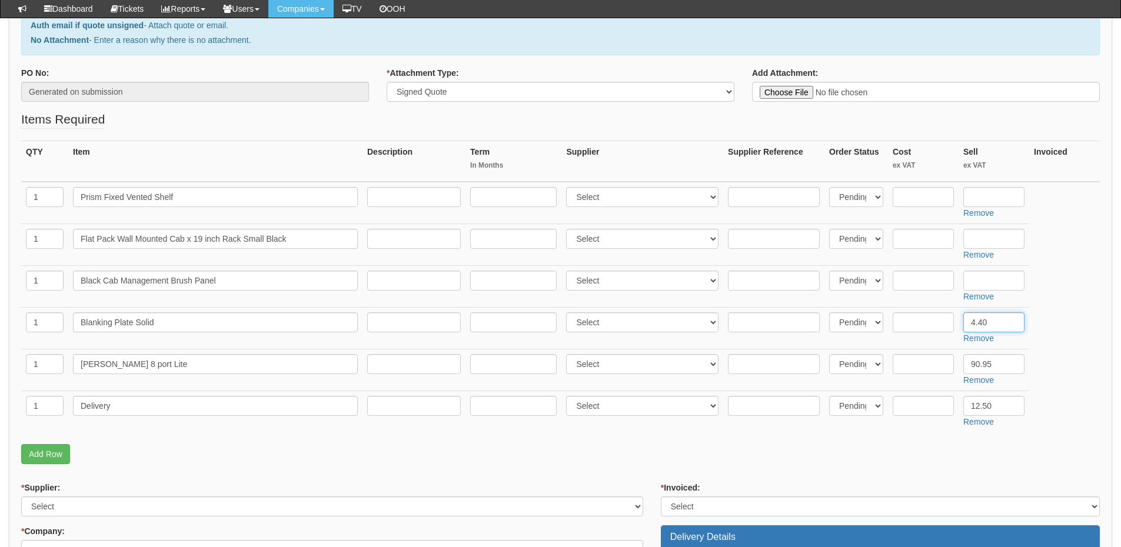
type input "4.40"
click at [989, 284] on input "text" at bounding box center [993, 281] width 61 height 20
type input "5.45"
click at [995, 232] on input "text" at bounding box center [993, 239] width 61 height 20
type input "92.03"
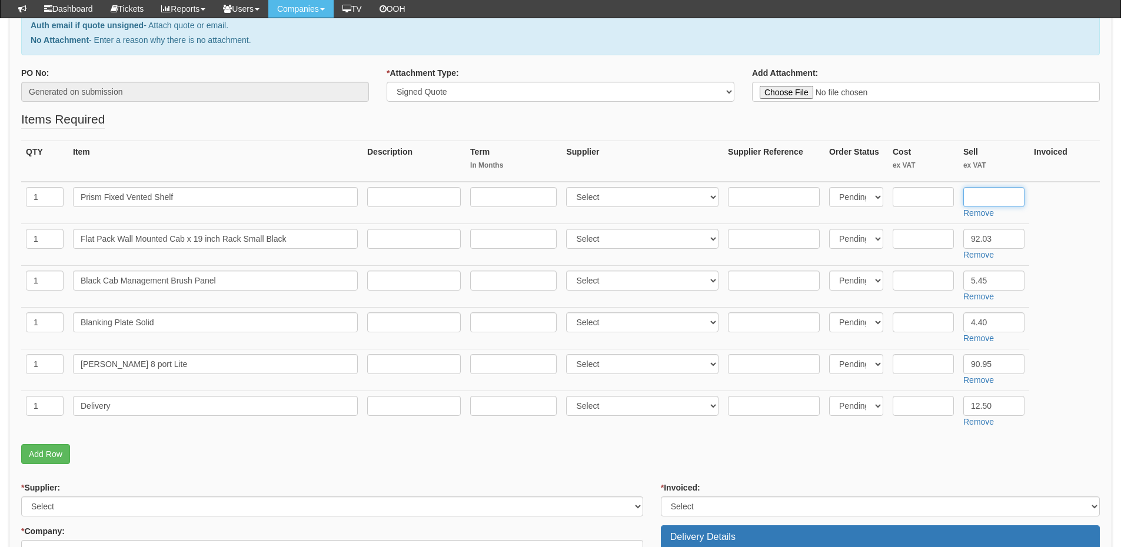
click at [993, 191] on input "text" at bounding box center [993, 197] width 61 height 20
type input "28.80"
click at [925, 358] on input "text" at bounding box center [922, 364] width 61 height 20
type input "85"
click at [782, 359] on input "text" at bounding box center [774, 364] width 92 height 20
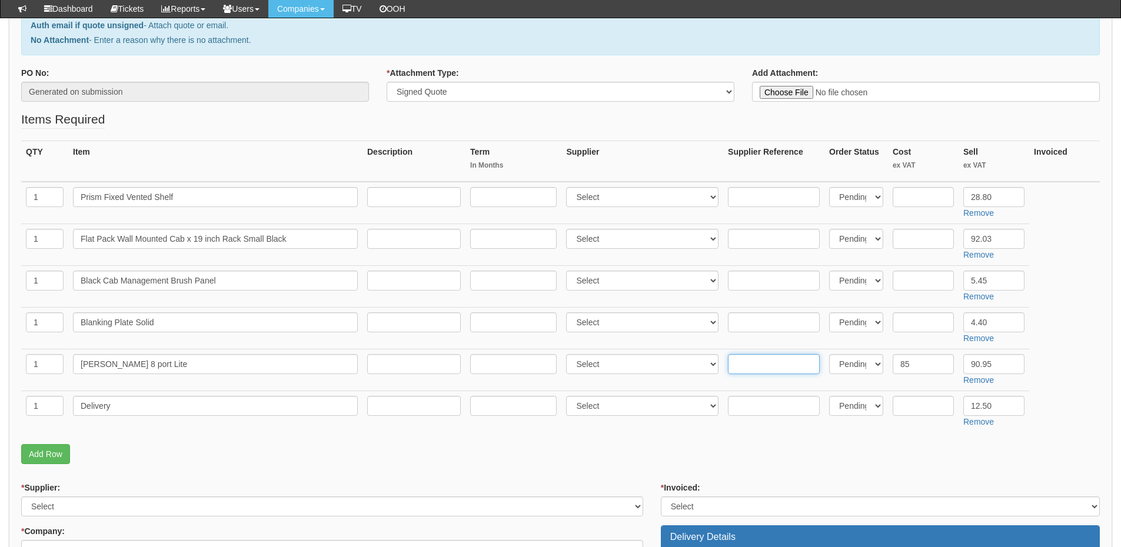
paste input "USW-Lite-8-POE (52W)"
type input "USW-Lite-8-POE (52W)"
click at [639, 362] on select "Select 123 REG.co.uk 1Password 3 4Gon AA Jones Electric Ltd Abzorb Access Group…" at bounding box center [642, 364] width 152 height 20
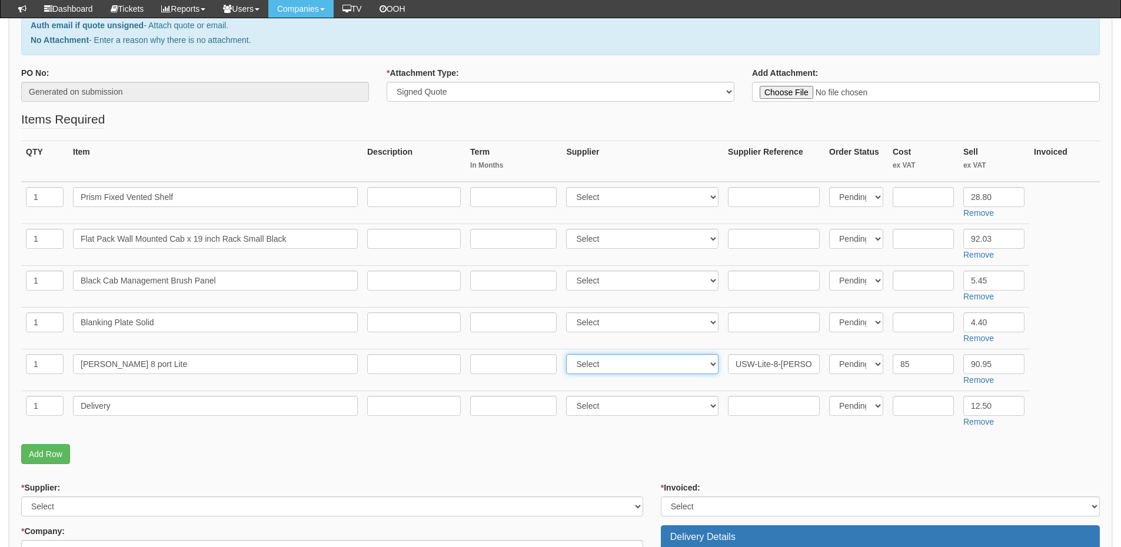
select select "247"
click at [569, 354] on select "Select 123 REG.co.uk 1Password 3 4Gon AA Jones Electric Ltd Abzorb Access Group…" at bounding box center [642, 364] width 152 height 20
click at [930, 236] on input "text" at bounding box center [922, 239] width 61 height 20
paste input "29498"
type input "29498"
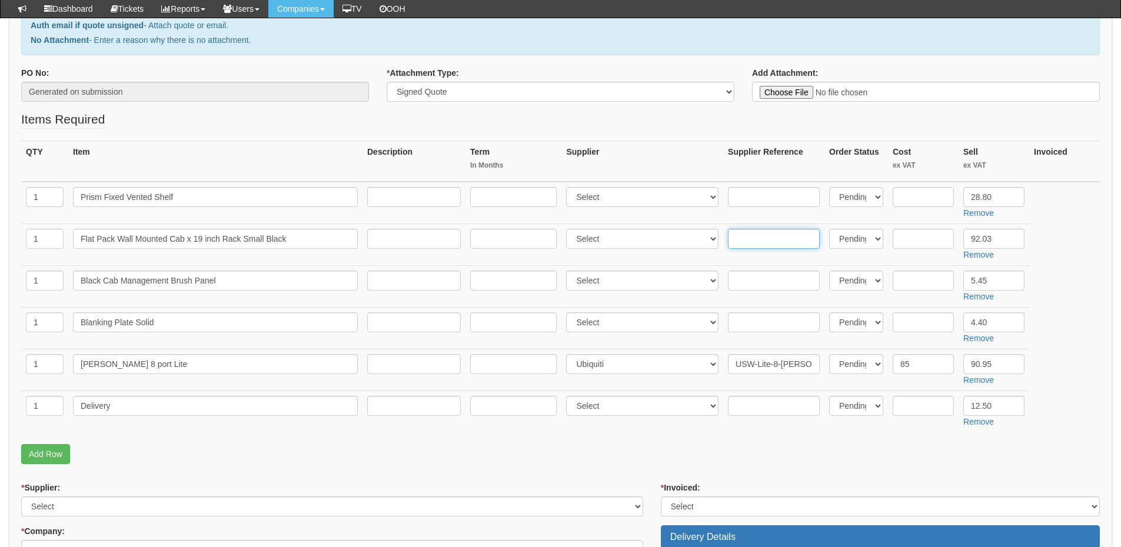
click at [794, 239] on input "text" at bounding box center [774, 239] width 92 height 20
paste input "29498"
type input "29498"
click at [939, 236] on input "text" at bounding box center [922, 239] width 61 height 20
type input "51.32"
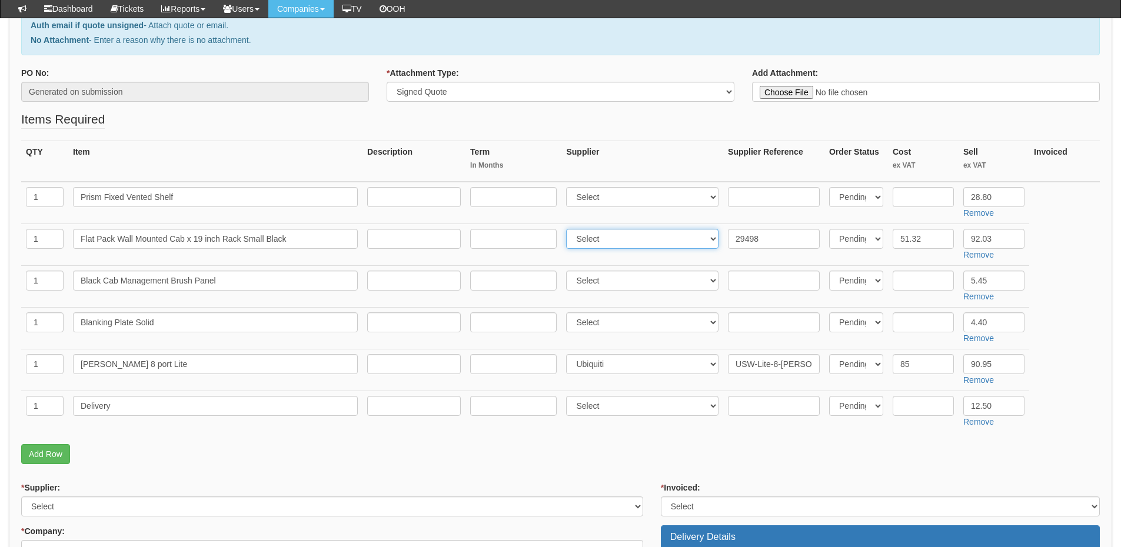
click at [628, 238] on select "Select 123 REG.co.uk 1Password 3 4Gon AA Jones Electric Ltd Abzorb Access Group…" at bounding box center [642, 239] width 152 height 20
select select "106"
click at [569, 229] on select "Select 123 REG.co.uk 1Password 3 4Gon AA Jones Electric Ltd Abzorb Access Group…" at bounding box center [642, 239] width 152 height 20
click at [924, 199] on input "text" at bounding box center [922, 197] width 61 height 20
type input "10.85"
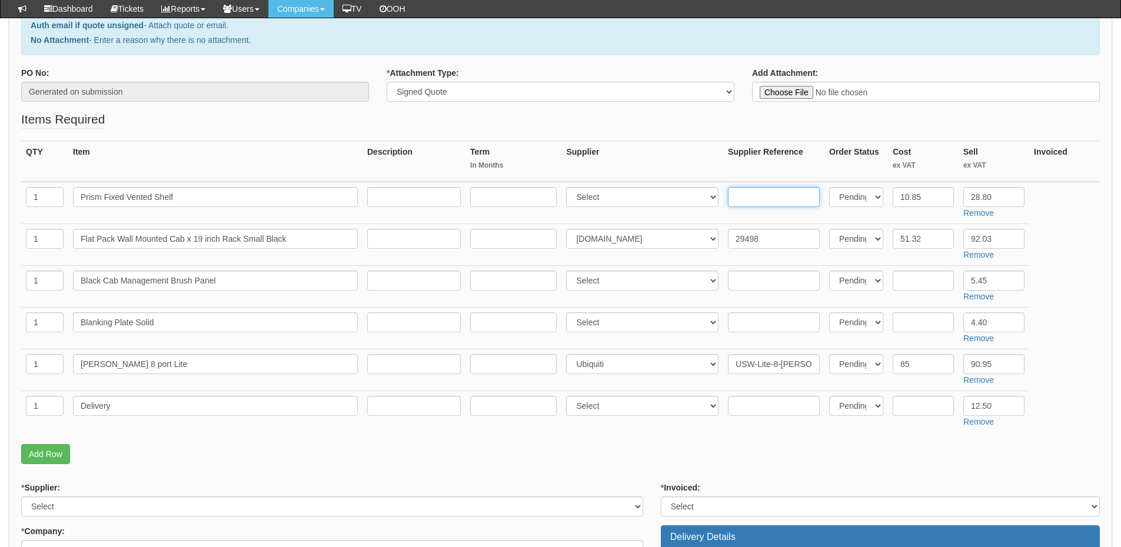
click at [751, 194] on input "text" at bounding box center [774, 197] width 92 height 20
paste input "41796"
type input "41796"
click at [627, 200] on select "Select 123 REG.co.uk 1Password 3 4Gon AA Jones Electric Ltd Abzorb Access Group…" at bounding box center [642, 197] width 152 height 20
click at [569, 187] on select "Select 123 REG.co.uk 1Password 3 4Gon AA Jones Electric Ltd Abzorb Access Group…" at bounding box center [642, 197] width 152 height 20
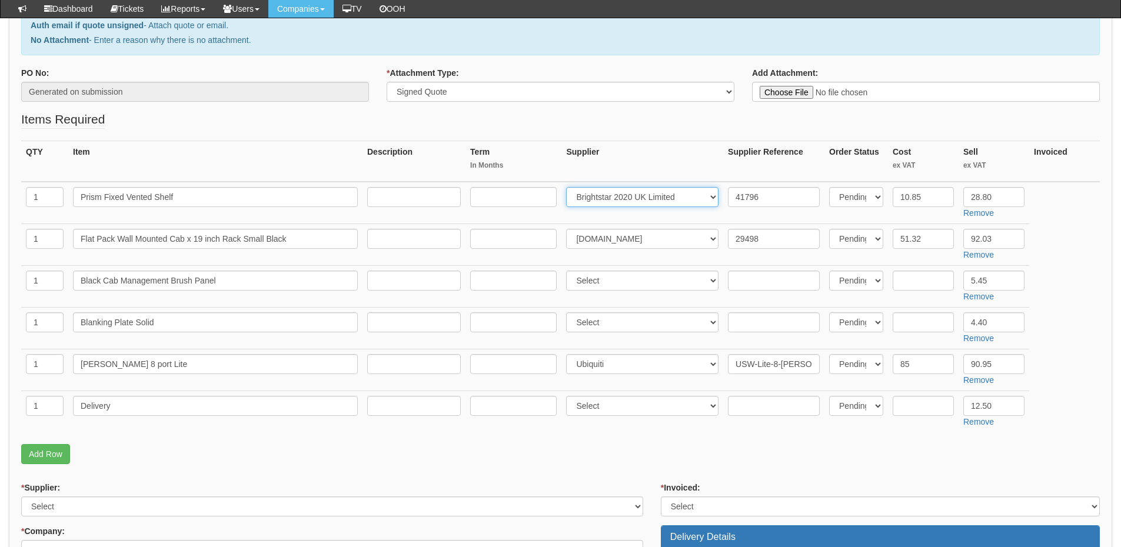
click at [627, 200] on select "Select 123 REG.co.uk 1Password 3 4Gon AA Jones Electric Ltd Abzorb Access Group…" at bounding box center [642, 197] width 152 height 20
select select "106"
click at [569, 187] on select "Select 123 REG.co.uk 1Password 3 4Gon AA Jones Electric Ltd Abzorb Access Group…" at bounding box center [642, 197] width 152 height 20
click at [908, 281] on input "text" at bounding box center [922, 281] width 61 height 20
type input "3.42"
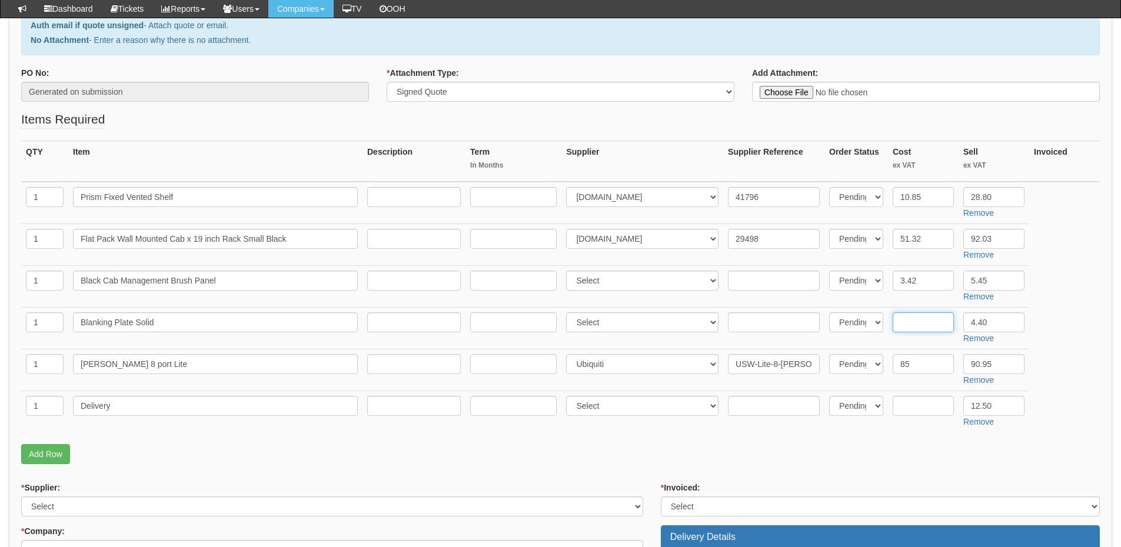
click at [926, 327] on input "text" at bounding box center [922, 322] width 61 height 20
paste input "26957"
type input "26957"
click at [636, 324] on select "Select 123 REG.co.uk 1Password 3 4Gon AA Jones Electric Ltd Abzorb Access Group…" at bounding box center [642, 322] width 152 height 20
drag, startPoint x: 937, startPoint y: 323, endPoint x: 871, endPoint y: 322, distance: 65.9
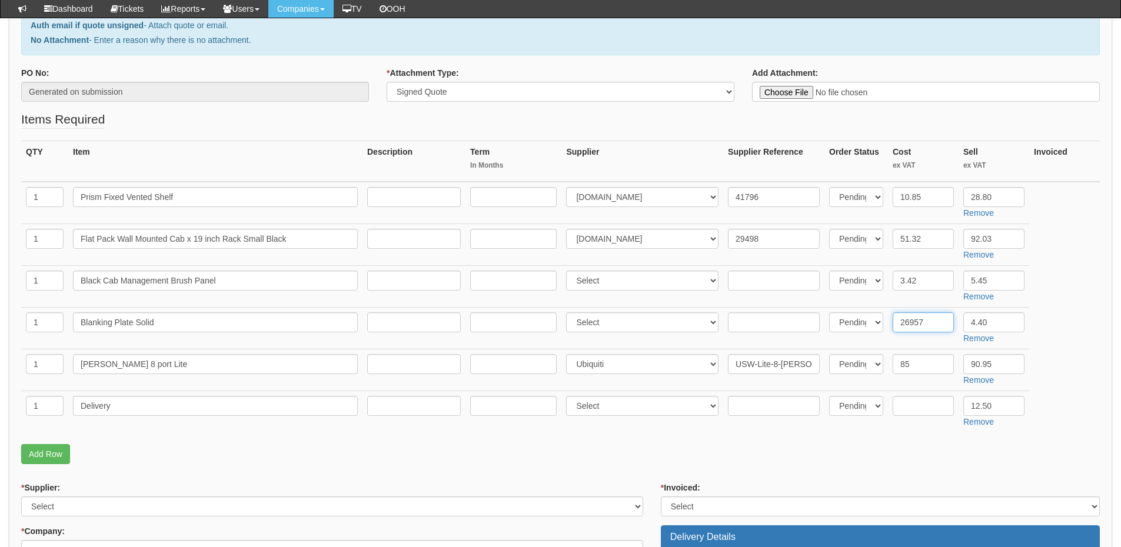
click at [871, 322] on tr "1 Blanking Plate Solid Select 123 REG.co.uk 1Password 3 4Gon AA Jones Electric …" at bounding box center [560, 328] width 1078 height 42
click at [767, 278] on input "text" at bounding box center [774, 281] width 92 height 20
paste input "26957"
type input "26957"
drag, startPoint x: 926, startPoint y: 322, endPoint x: 859, endPoint y: 322, distance: 66.5
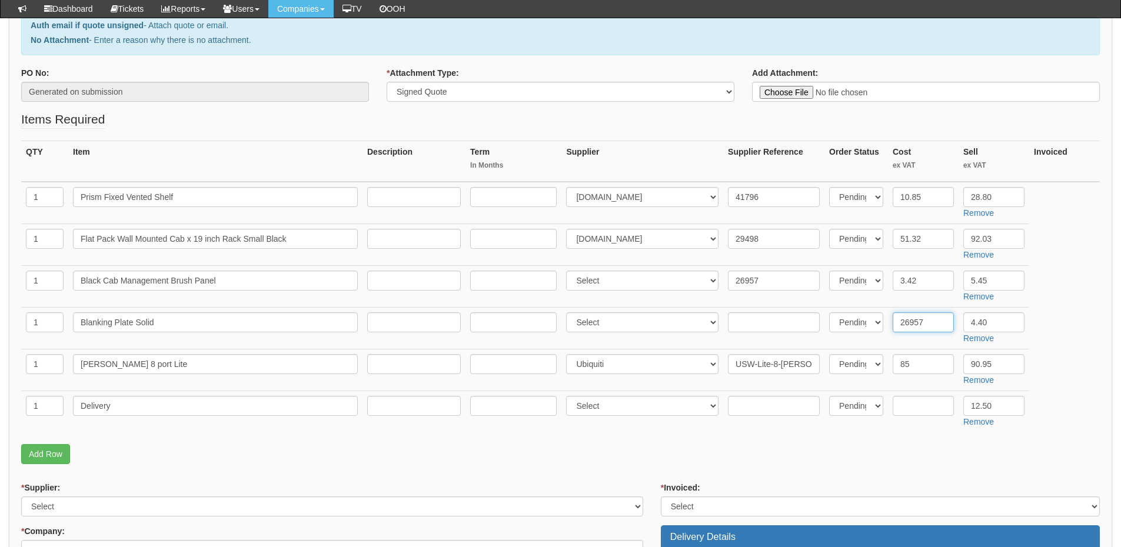
click at [859, 322] on tr "1 Blanking Plate Solid Select 123 REG.co.uk 1Password 3 4Gon AA Jones Electric …" at bounding box center [560, 328] width 1078 height 42
click at [600, 280] on select "Select 123 REG.co.uk 1Password 3 4Gon AA Jones Electric Ltd Abzorb Access Group…" at bounding box center [642, 281] width 152 height 20
select select "106"
click at [569, 271] on select "Select 123 REG.co.uk 1Password 3 4Gon AA Jones Electric Ltd Abzorb Access Group…" at bounding box center [642, 281] width 152 height 20
click at [916, 318] on input "text" at bounding box center [922, 322] width 61 height 20
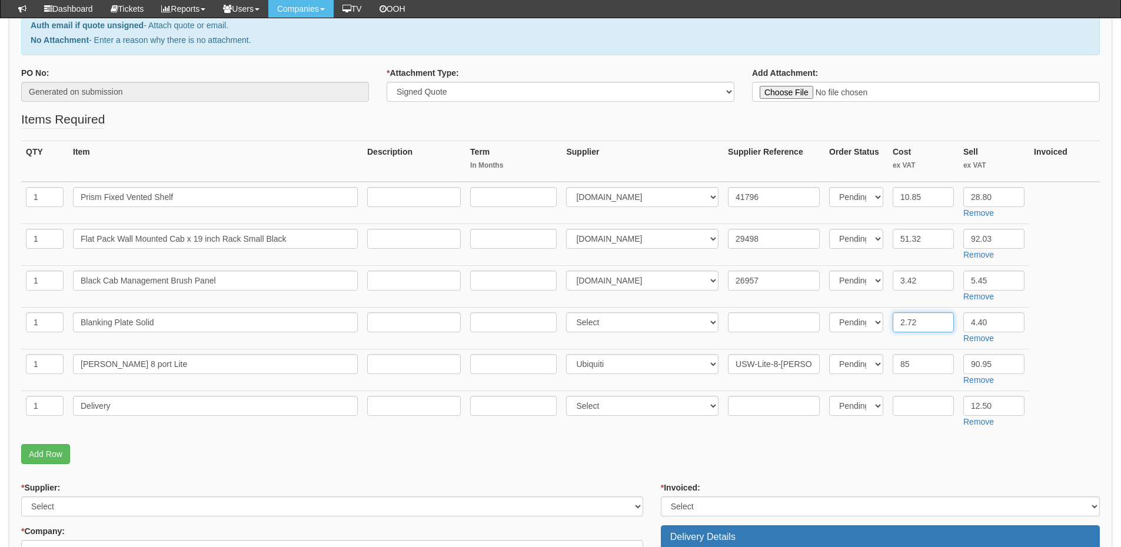
type input "2.72"
click at [792, 317] on input "text" at bounding box center [774, 322] width 92 height 20
paste input "26954"
type input "26954"
click at [608, 322] on select "Select 123 REG.co.uk 1Password 3 4Gon AA Jones Electric Ltd Abzorb Access Group…" at bounding box center [642, 322] width 152 height 20
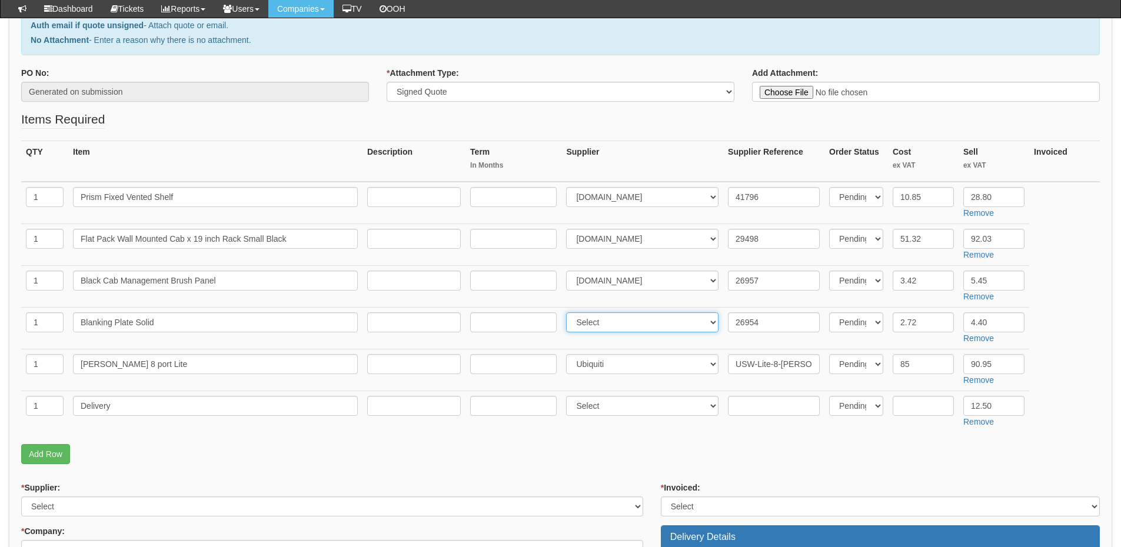
select select "106"
click at [569, 312] on select "Select 123 REG.co.uk 1Password 3 4Gon AA Jones Electric Ltd Abzorb Access Group…" at bounding box center [642, 322] width 152 height 20
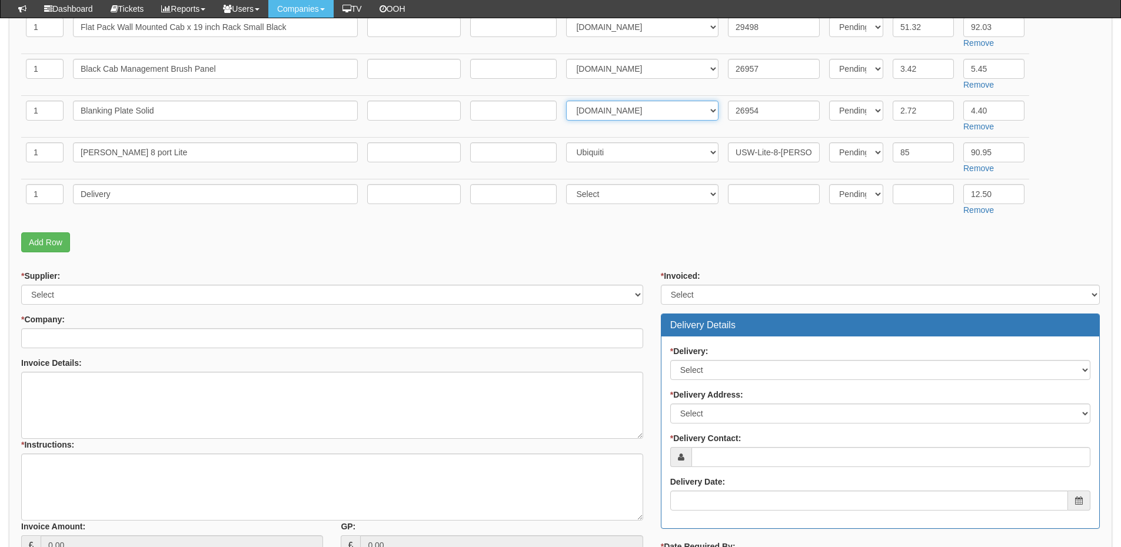
scroll to position [471, 0]
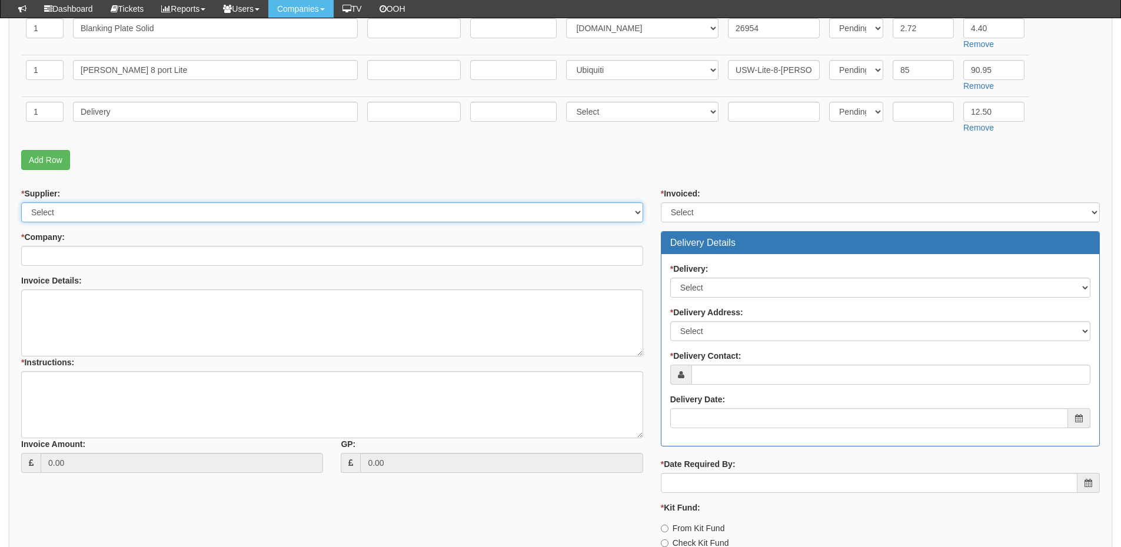
click at [83, 215] on select "Select 123 REG.co.uk 1Password 3 4Gon AA Jones Electric Ltd Abzorb Access Group…" at bounding box center [332, 212] width 622 height 20
click at [21, 202] on select "Select 123 REG.co.uk 1Password 3 4Gon AA Jones Electric Ltd Abzorb Access Group…" at bounding box center [332, 212] width 622 height 20
click at [83, 215] on select "Select 123 REG.co.uk 1Password 3 4Gon AA Jones Electric Ltd Abzorb Access Group…" at bounding box center [332, 212] width 622 height 20
select select "124"
click at [21, 202] on select "Select 123 REG.co.uk 1Password 3 4Gon AA Jones Electric Ltd Abzorb Access Group…" at bounding box center [332, 212] width 622 height 20
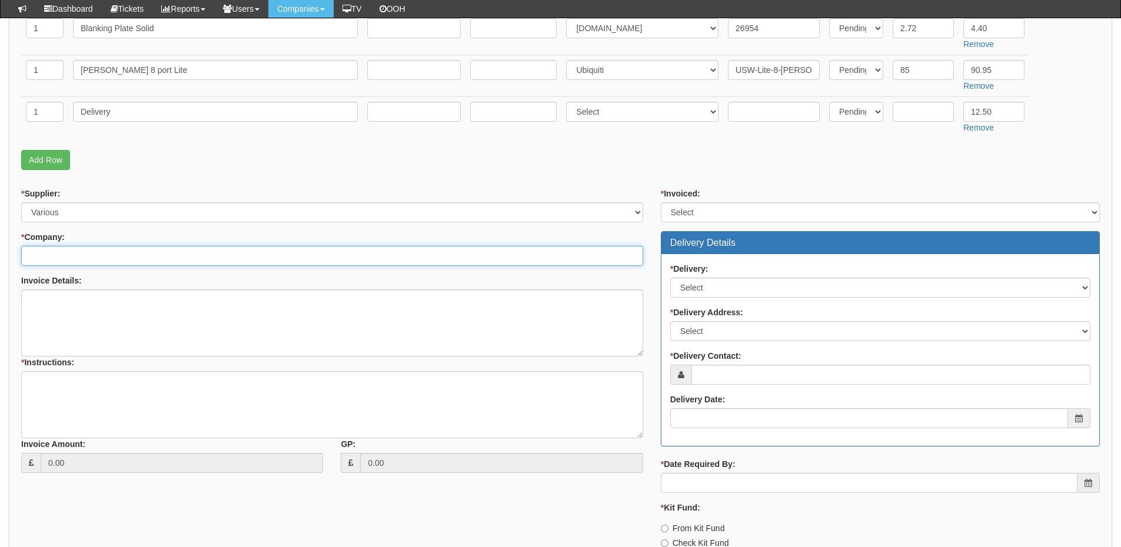
click at [94, 258] on input "* Company:" at bounding box center [332, 256] width 622 height 20
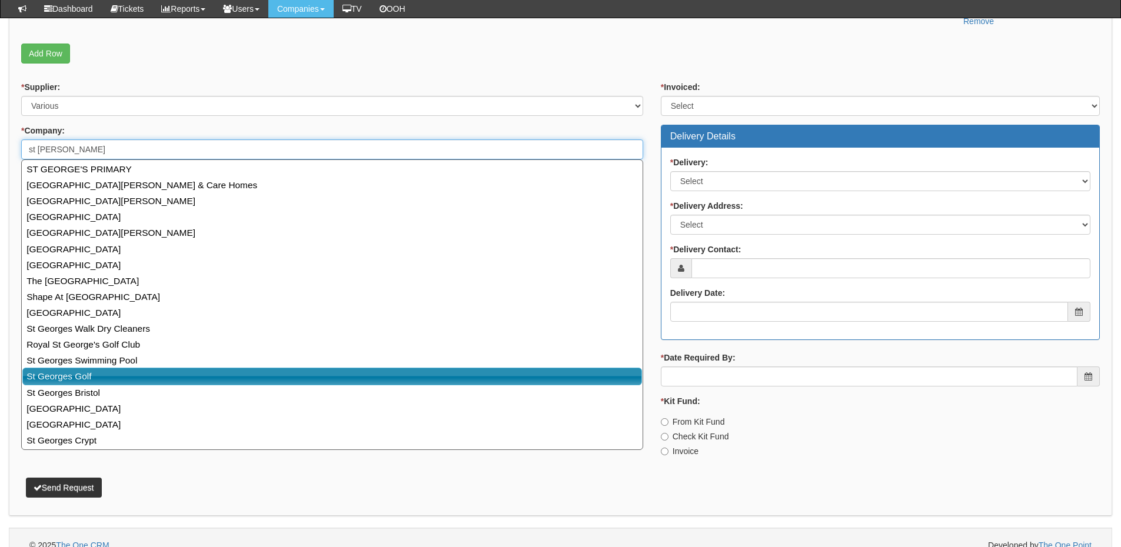
scroll to position [588, 0]
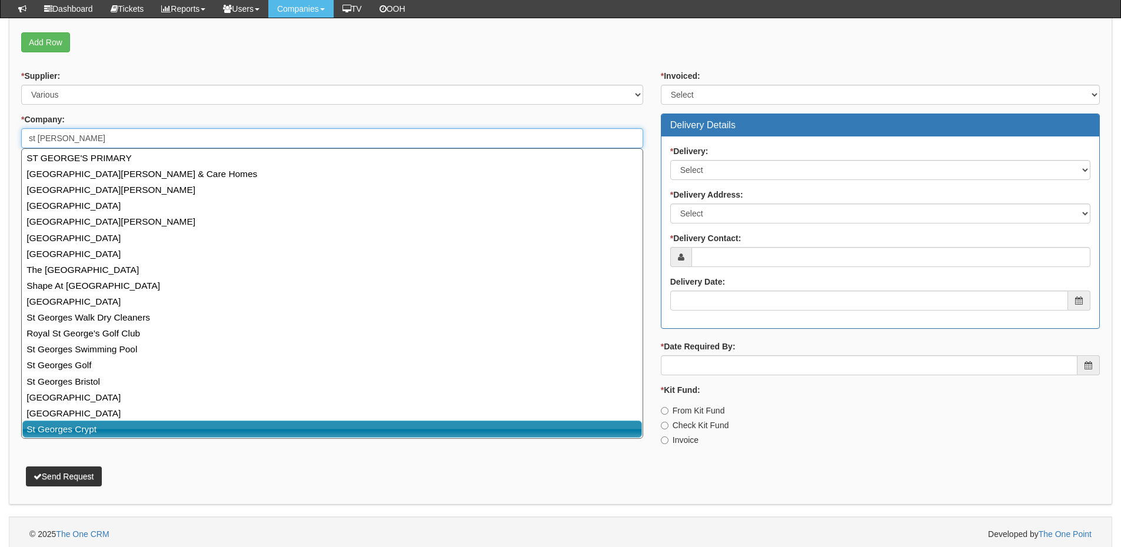
click at [106, 429] on link "St Georges Crypt" at bounding box center [331, 429] width 619 height 17
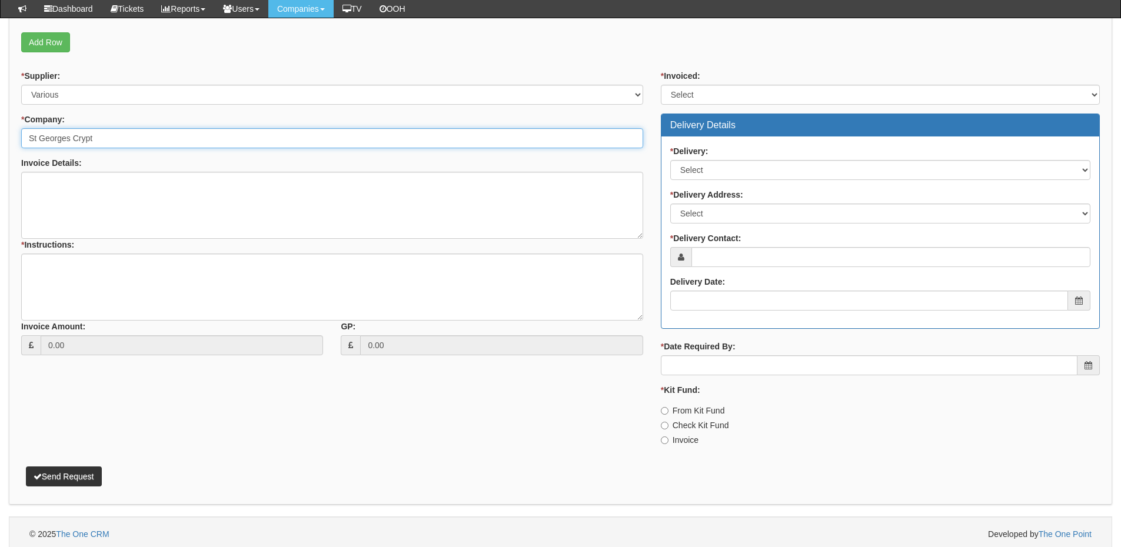
type input "St Georges Crypt"
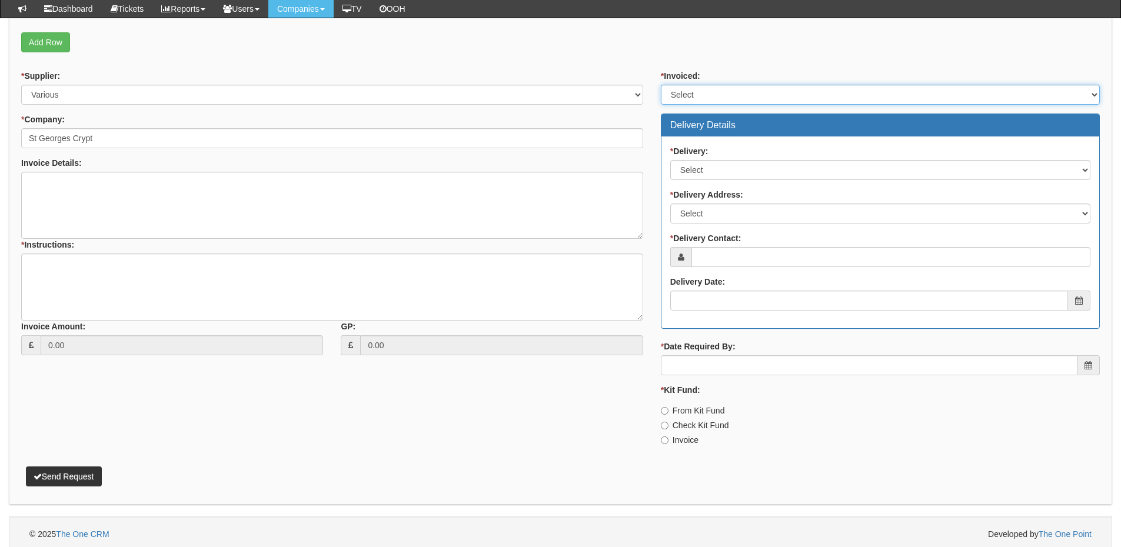
click at [706, 101] on select "Select Yes No N/A STB (part of order)" at bounding box center [880, 95] width 439 height 20
select select "2"
click at [661, 85] on select "Select Yes No N/A STB (part of order)" at bounding box center [880, 95] width 439 height 20
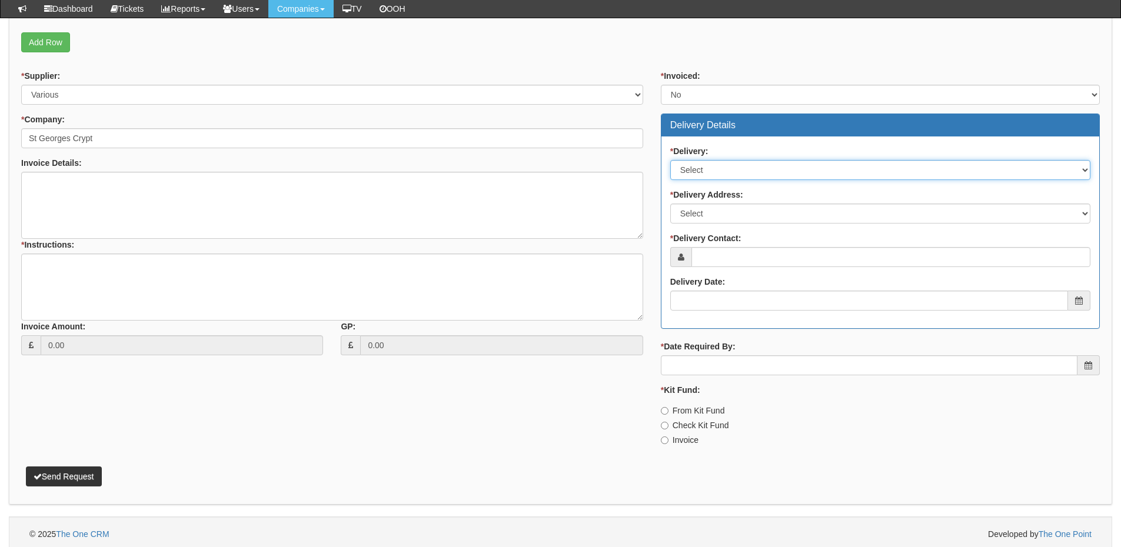
drag, startPoint x: 691, startPoint y: 173, endPoint x: 691, endPoint y: 179, distance: 5.9
click at [691, 174] on select "Select No Not Applicable Yes" at bounding box center [880, 170] width 420 height 20
select select "1"
click at [670, 160] on select "Select No Not Applicable Yes" at bounding box center [880, 170] width 420 height 20
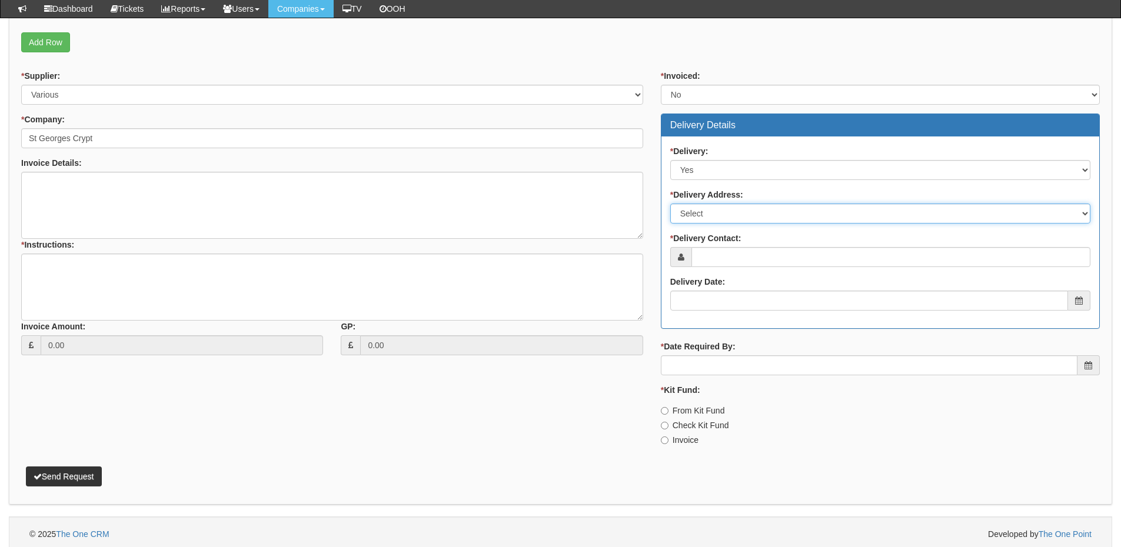
click at [702, 216] on select "Select Not Applicable Main Address - LS1 3BR Other" at bounding box center [880, 214] width 420 height 20
select select "other"
click at [670, 204] on select "Select Not Applicable Main Address - LS1 3BR Other" at bounding box center [880, 214] width 420 height 20
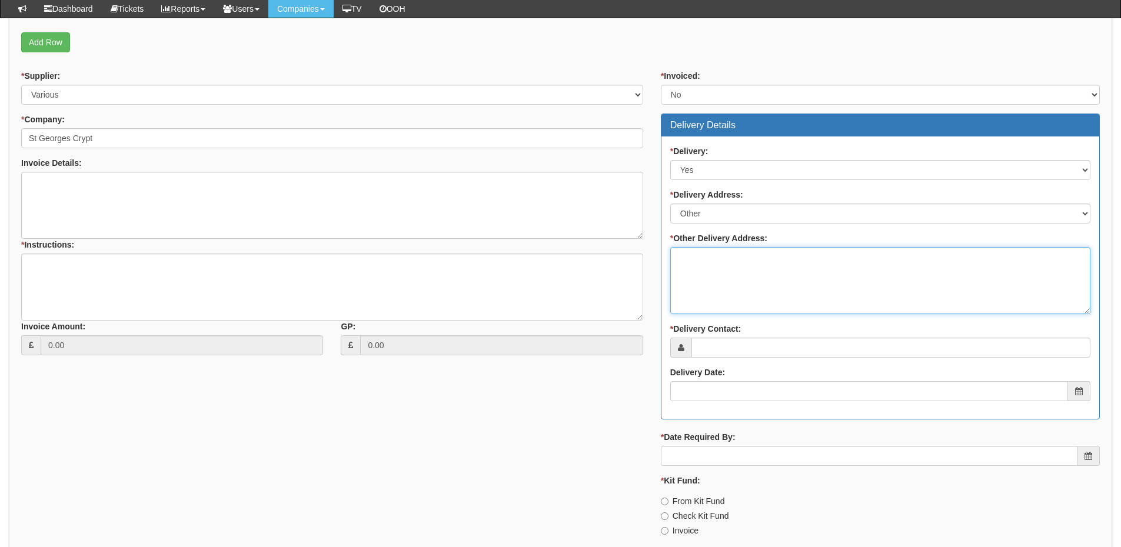
click at [701, 271] on textarea "* Other Delivery Address:" at bounding box center [880, 280] width 420 height 67
type textarea "To TOP"
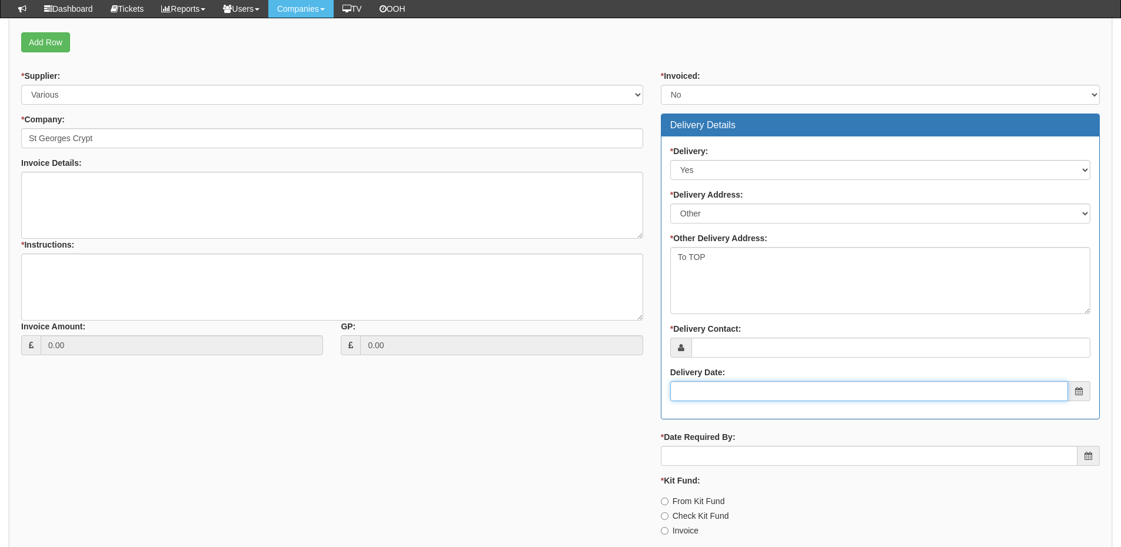
click at [794, 391] on input "Delivery Date:" at bounding box center [869, 391] width 398 height 20
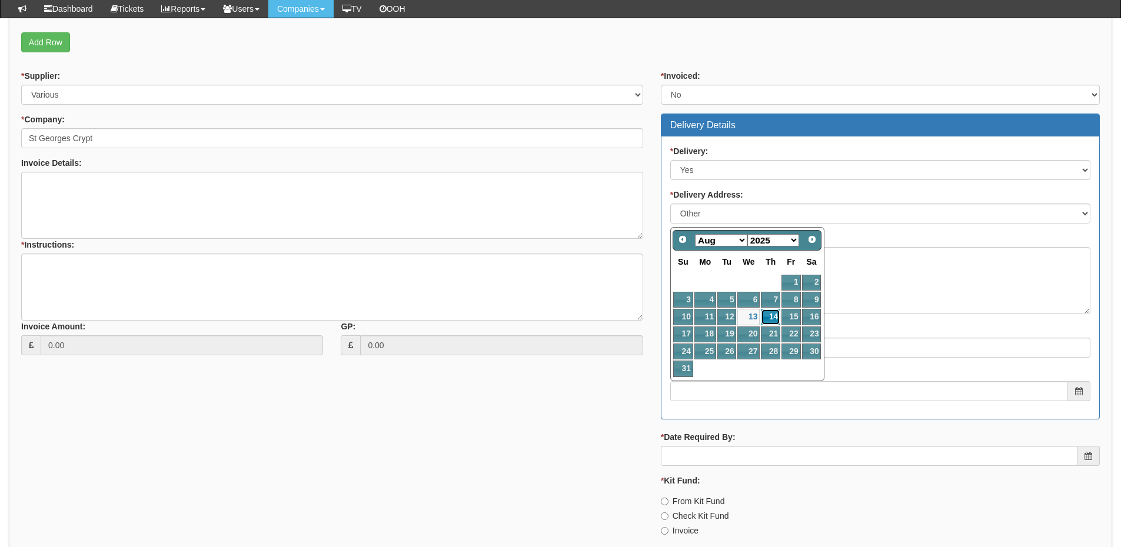
click at [772, 316] on link "14" at bounding box center [770, 317] width 19 height 16
type input "2025-08-14"
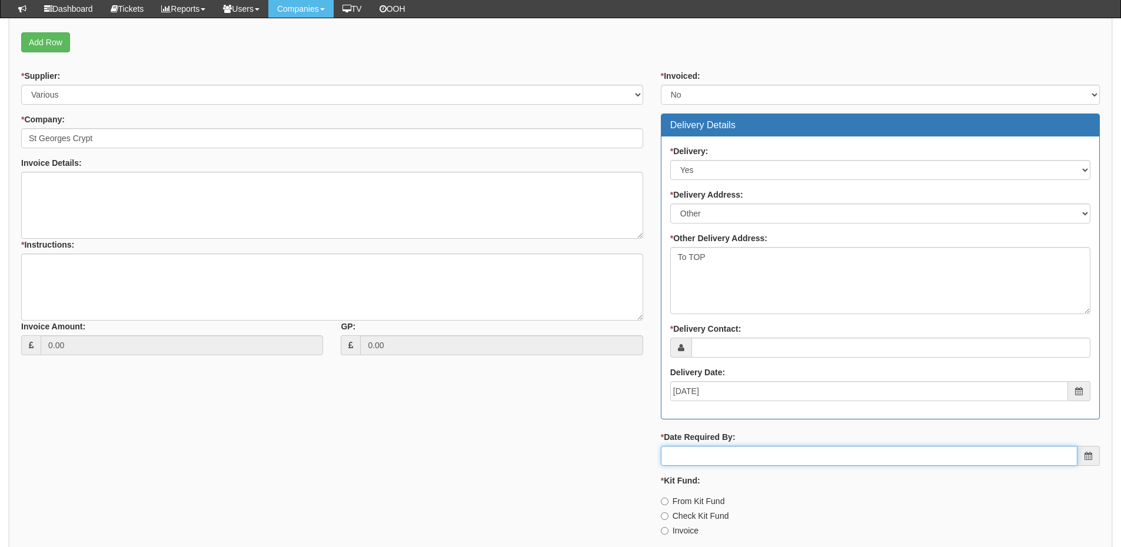
drag, startPoint x: 733, startPoint y: 453, endPoint x: 738, endPoint y: 449, distance: 6.7
click at [733, 453] on input "* Date Required By:" at bounding box center [869, 456] width 416 height 20
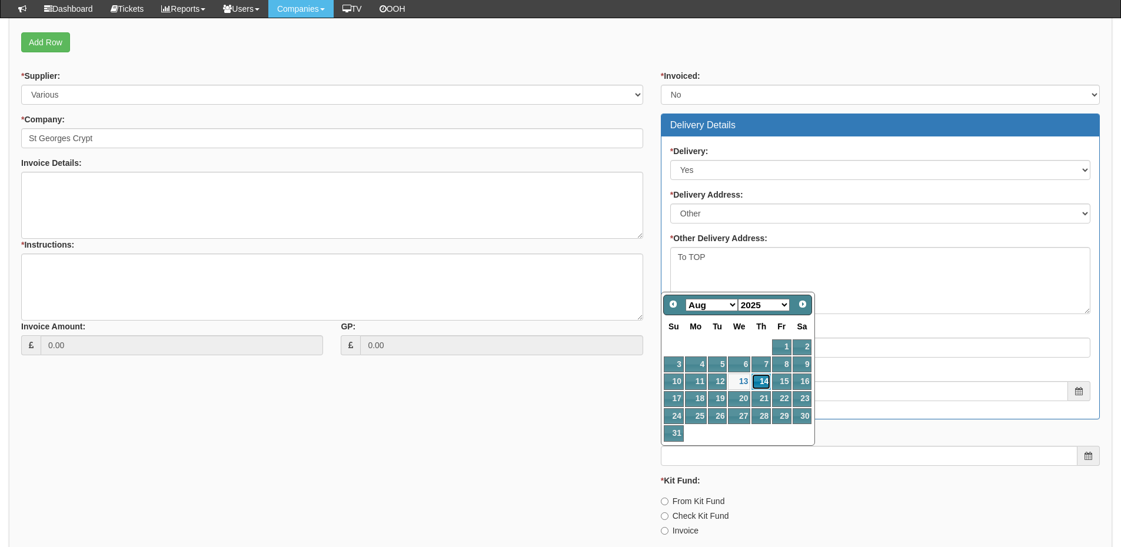
click at [764, 381] on link "14" at bounding box center [760, 382] width 19 height 16
type input "2025-08-14"
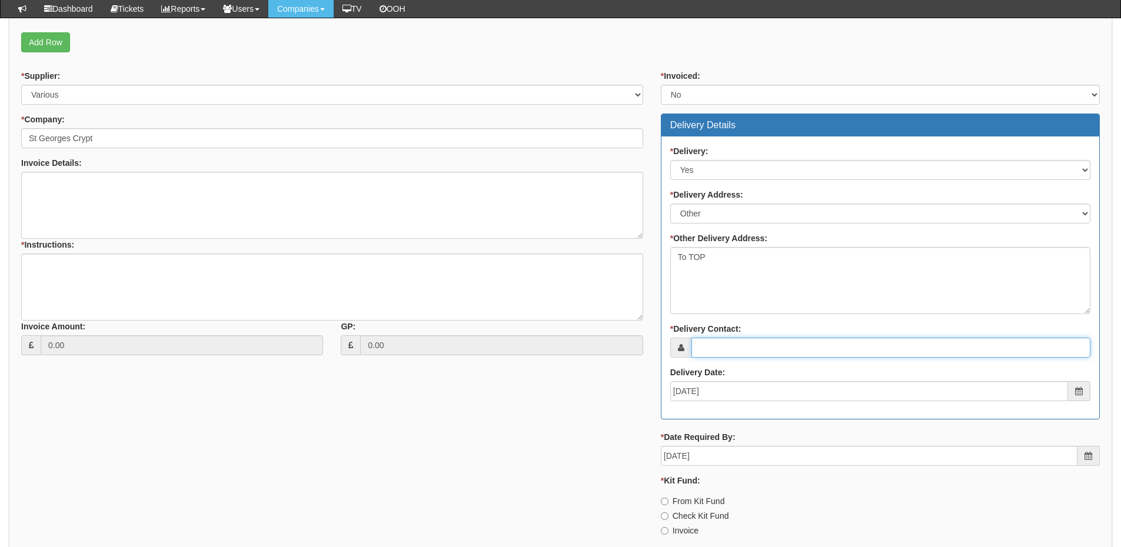
click at [732, 352] on input "* Delivery Contact:" at bounding box center [890, 348] width 399 height 20
click at [708, 348] on input "* Delivery Contact:" at bounding box center [890, 348] width 399 height 20
click at [740, 354] on input "* Delivery Contact:" at bounding box center [890, 348] width 399 height 20
paste input "Emma Crabtree"
type input "Emma Crabtree"
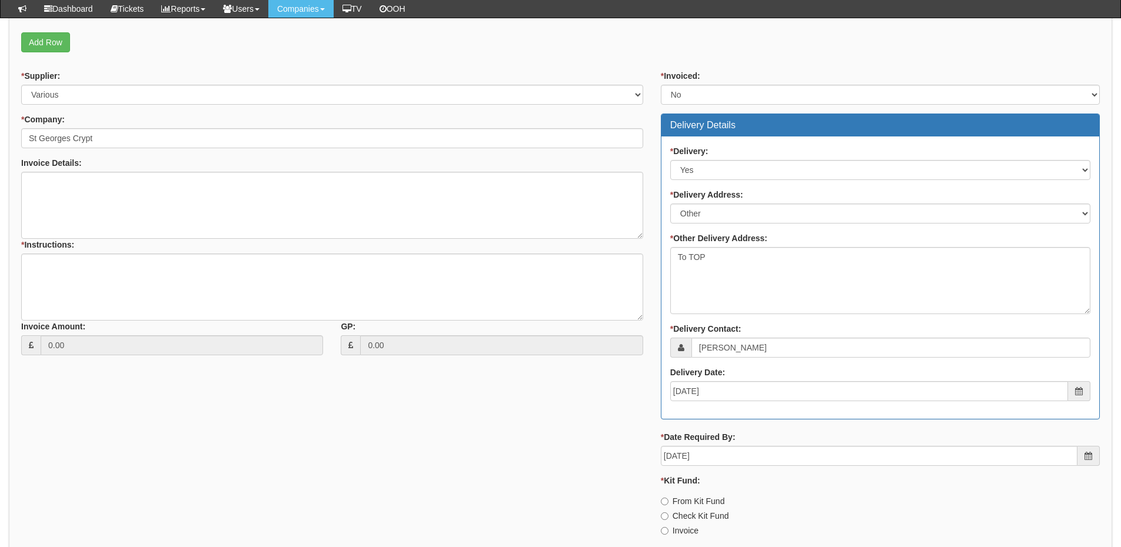
click at [671, 526] on label "Invoice" at bounding box center [680, 531] width 38 height 12
click at [668, 505] on input "Invoice" at bounding box center [665, 502] width 8 height 8
radio input "true"
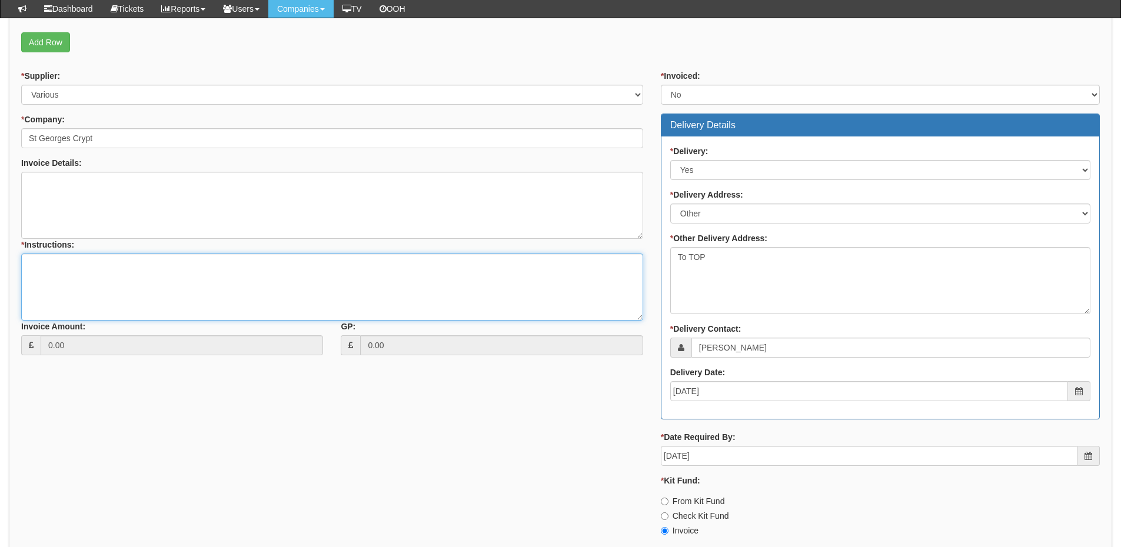
click at [66, 275] on textarea "* Instructions:" at bounding box center [332, 287] width 622 height 67
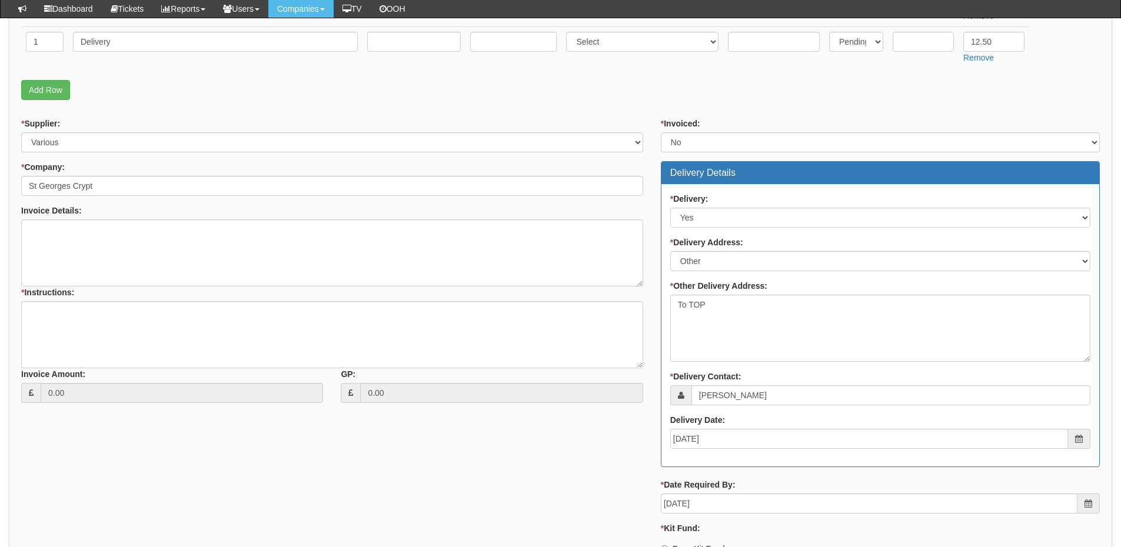
scroll to position [647, 0]
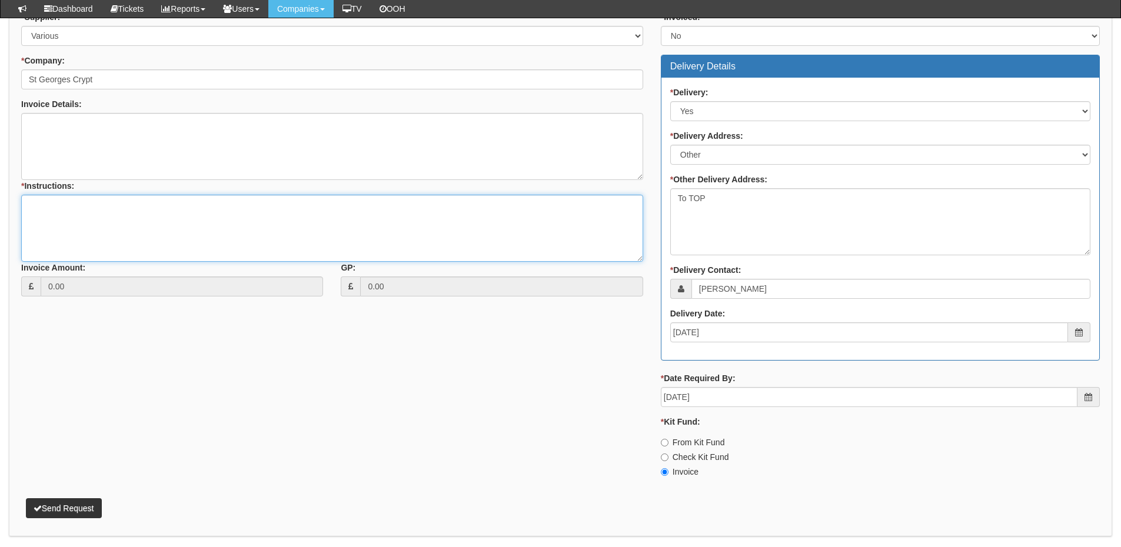
click at [113, 231] on textarea "* Instructions:" at bounding box center [332, 228] width 622 height 67
type textarea "76 Conference road"
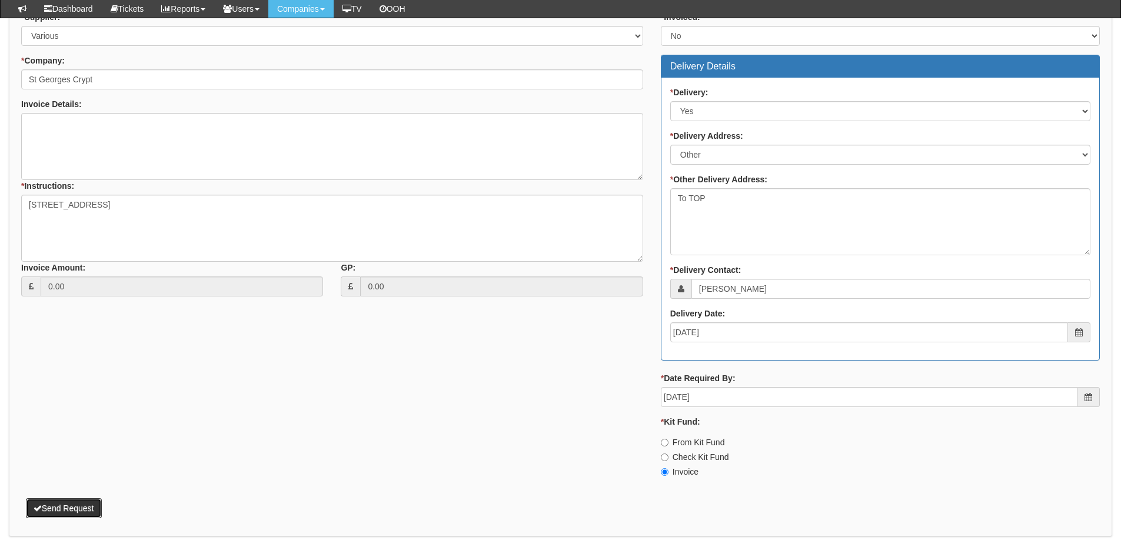
click at [63, 504] on button "Send Request" at bounding box center [64, 508] width 76 height 20
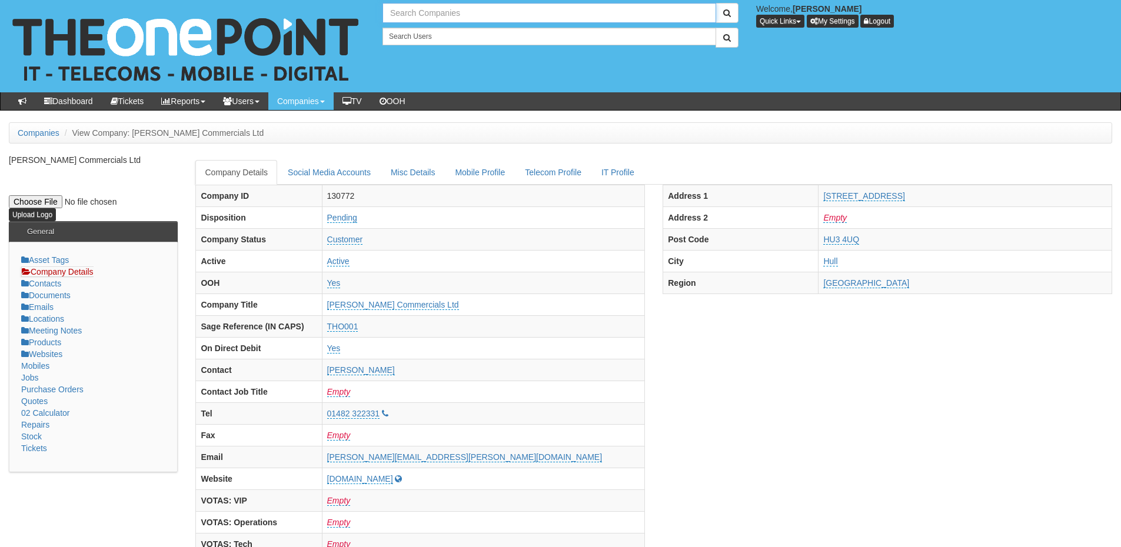
click at [425, 4] on input "text" at bounding box center [549, 13] width 334 height 20
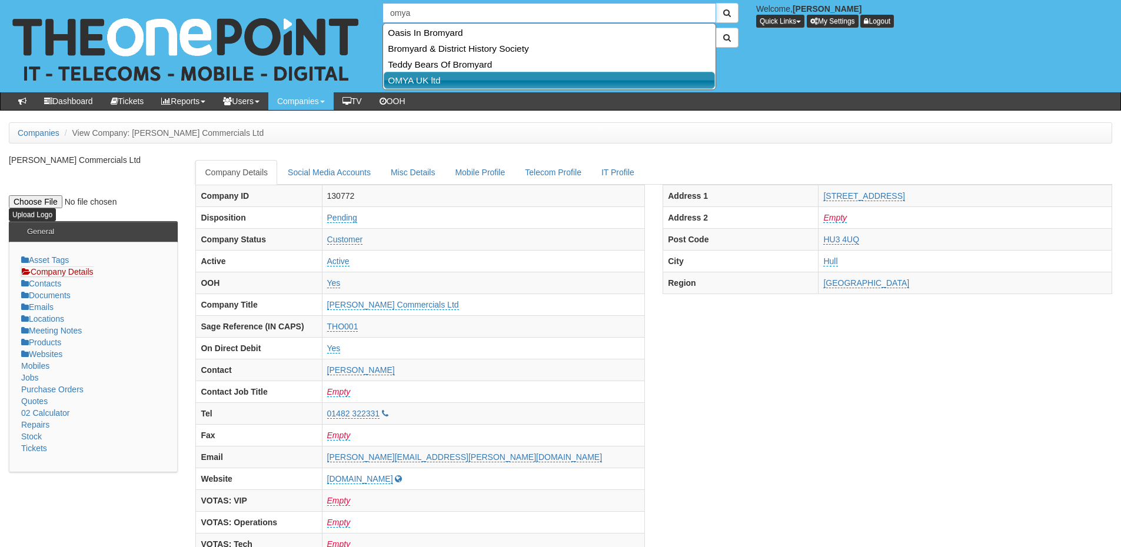
click at [430, 83] on link "OMYA UK ltd" at bounding box center [549, 80] width 331 height 17
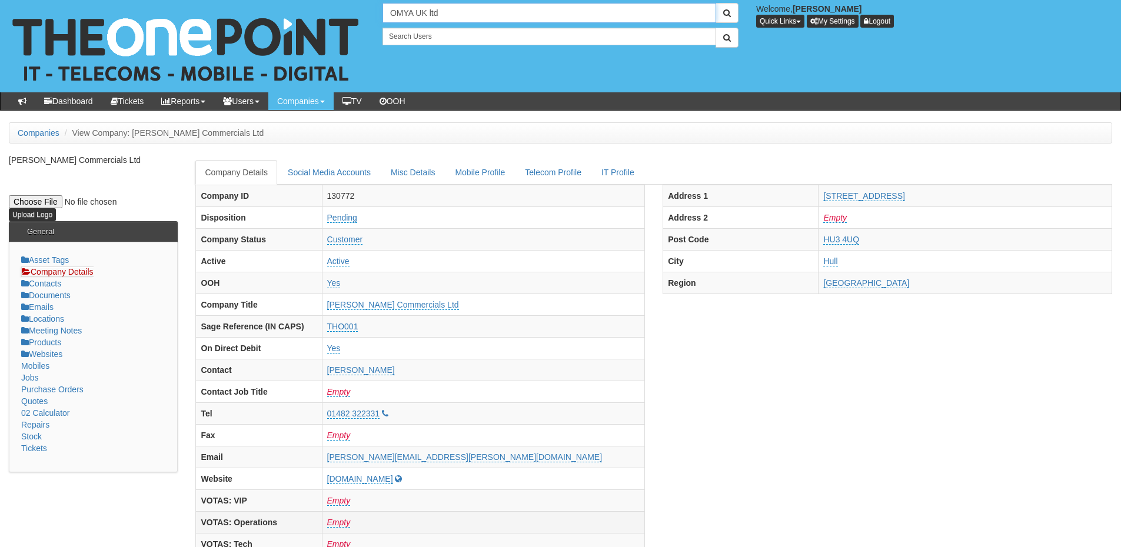
type input "OMYA UK ltd"
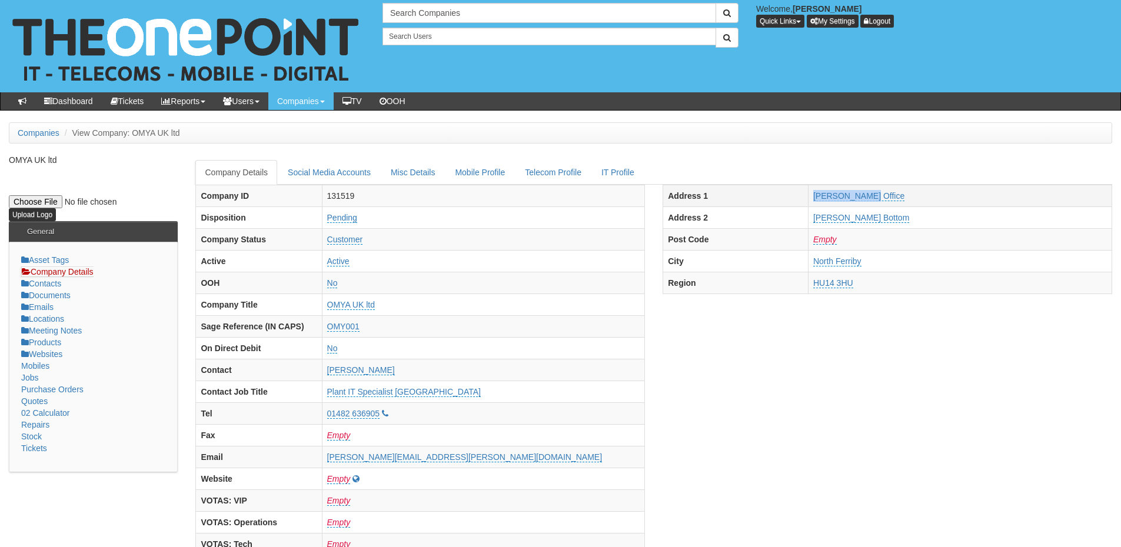
drag, startPoint x: 828, startPoint y: 196, endPoint x: 931, endPoint y: 201, distance: 103.0
click at [931, 201] on tr "Address 1 [PERSON_NAME] Office" at bounding box center [887, 196] width 449 height 22
copy tr "Melton Office"
drag, startPoint x: 861, startPoint y: 214, endPoint x: 950, endPoint y: 221, distance: 89.2
click at [950, 221] on tr "Address 2 Melton Bottom" at bounding box center [887, 217] width 449 height 22
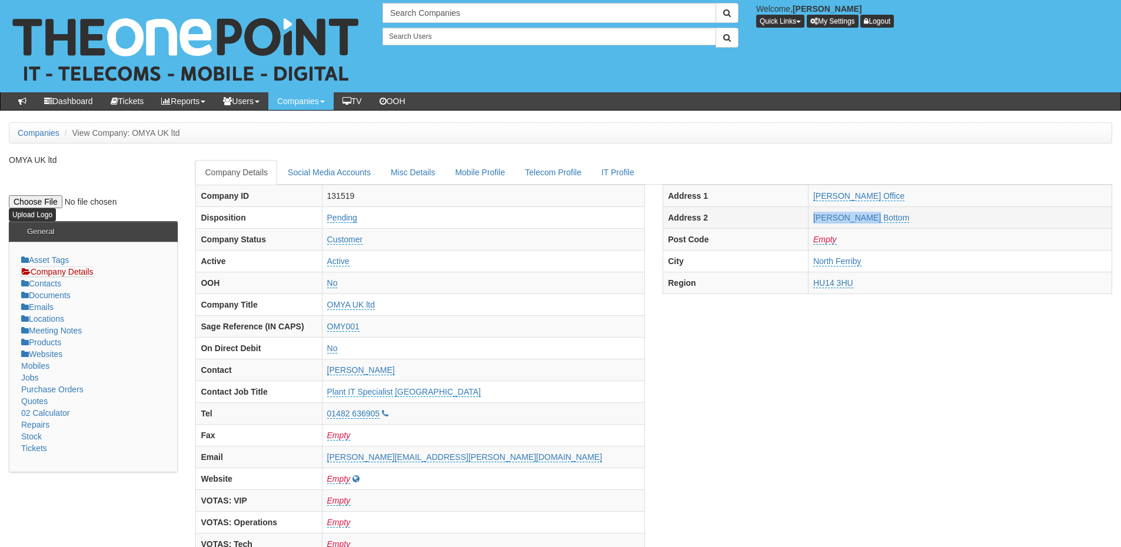
copy tr "Melton Bottom"
drag, startPoint x: 926, startPoint y: 279, endPoint x: 861, endPoint y: 284, distance: 64.9
click at [861, 284] on tr "Region HU14 3HU" at bounding box center [887, 283] width 449 height 22
copy tr "HU14 3HU"
drag, startPoint x: 405, startPoint y: 415, endPoint x: 466, endPoint y: 414, distance: 61.2
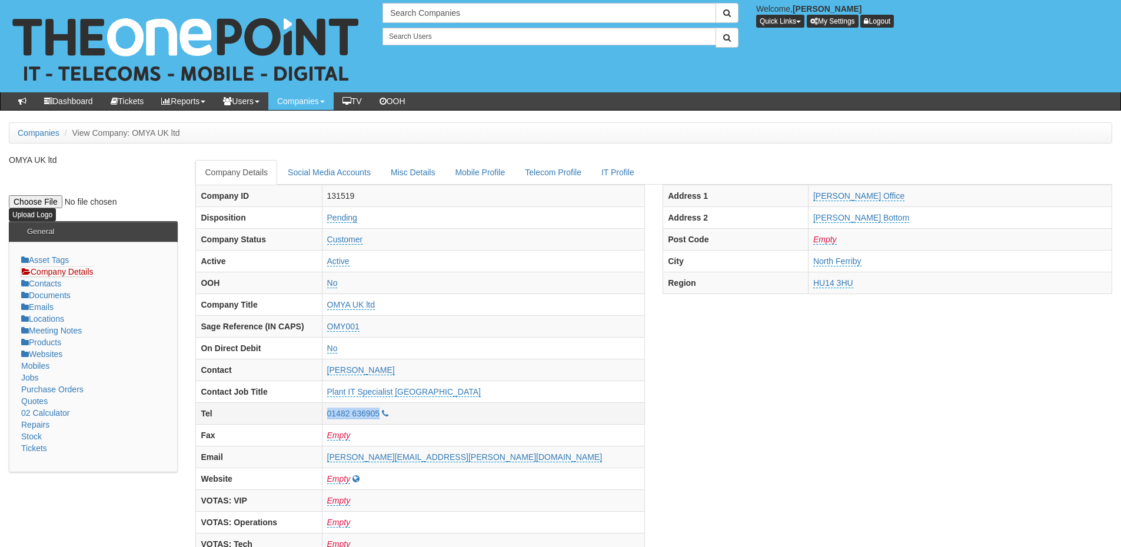
click at [466, 414] on tr "Tel 01482 636905" at bounding box center [420, 413] width 449 height 22
copy tr "01482 636905"
